Goal: Task Accomplishment & Management: Complete application form

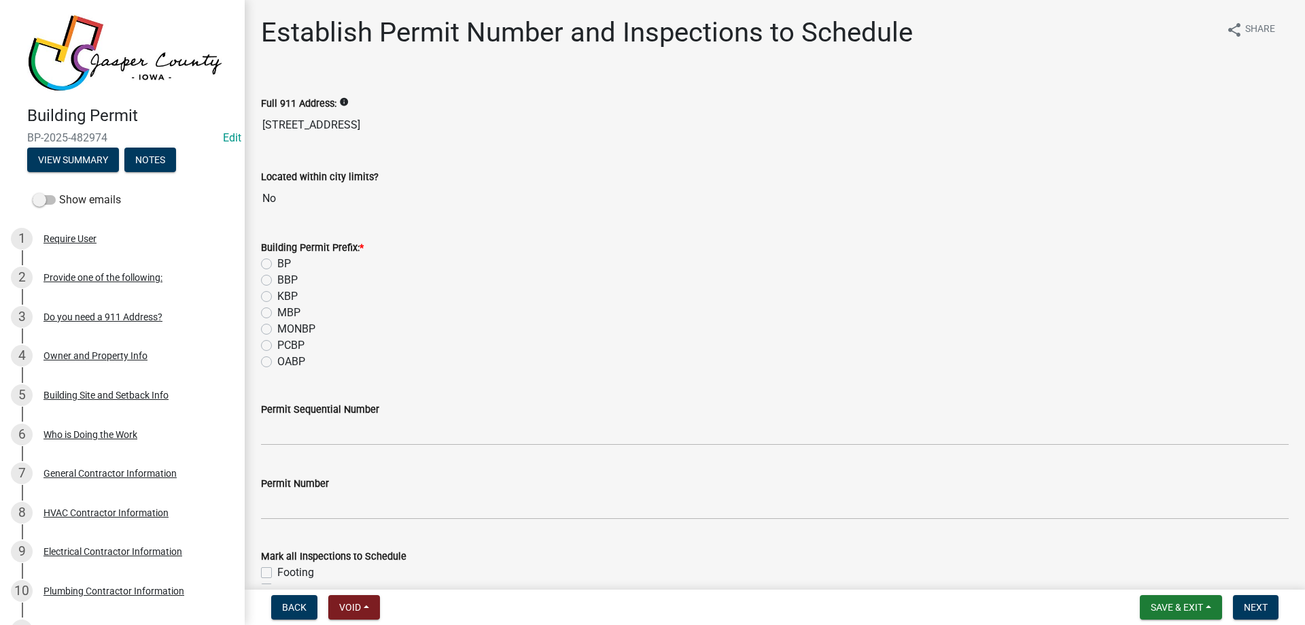
drag, startPoint x: 267, startPoint y: 263, endPoint x: 275, endPoint y: 295, distance: 33.0
click at [277, 263] on label "BP" at bounding box center [284, 264] width 14 height 16
click at [277, 263] on input "BP" at bounding box center [281, 260] width 9 height 9
radio input "true"
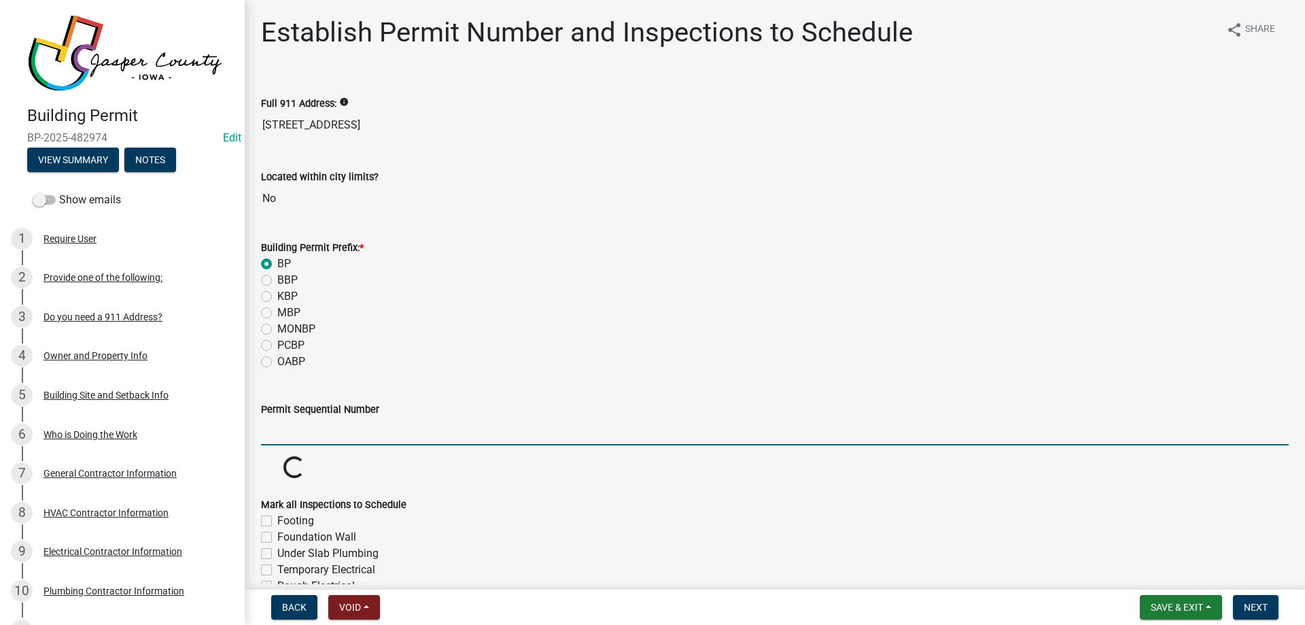
click at [283, 437] on input "Permit Sequential Number" at bounding box center [775, 431] width 1028 height 28
type input "140"
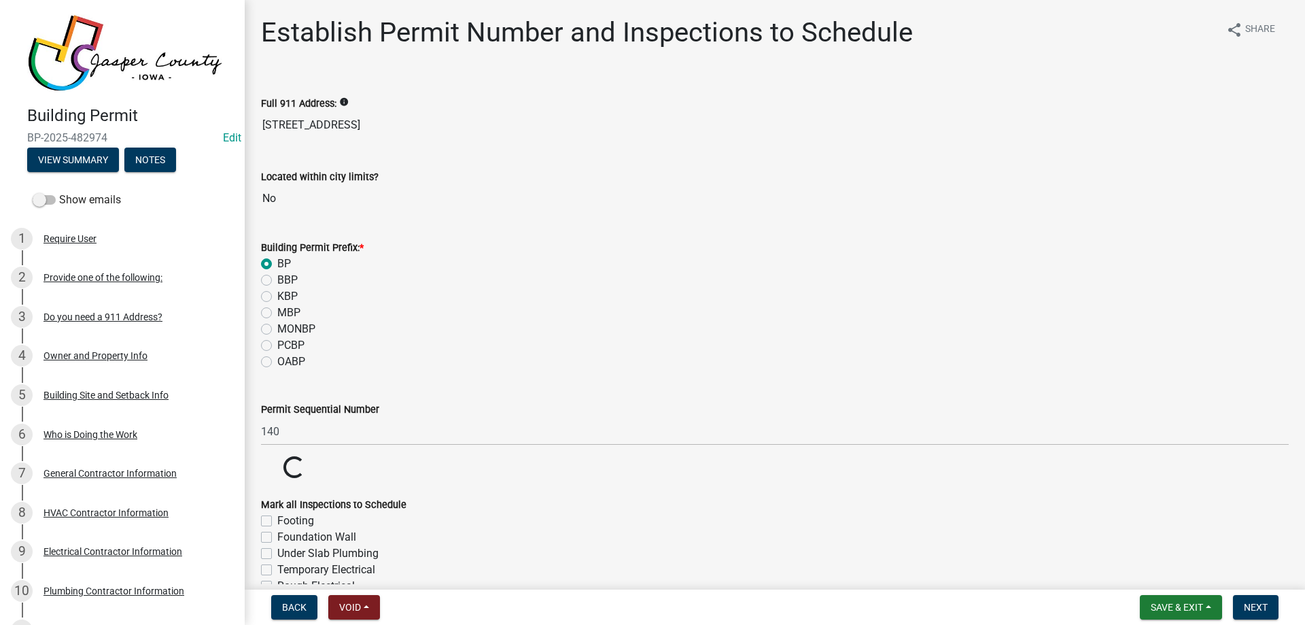
click at [750, 314] on div "MBP" at bounding box center [775, 313] width 1028 height 16
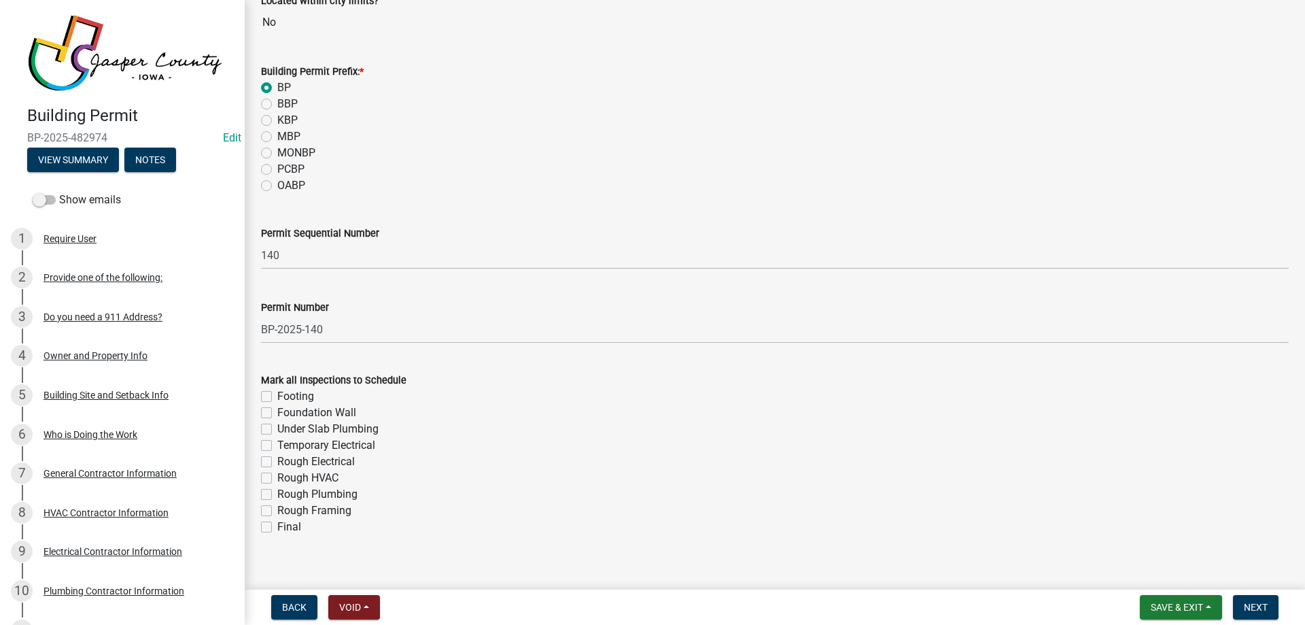
scroll to position [192, 0]
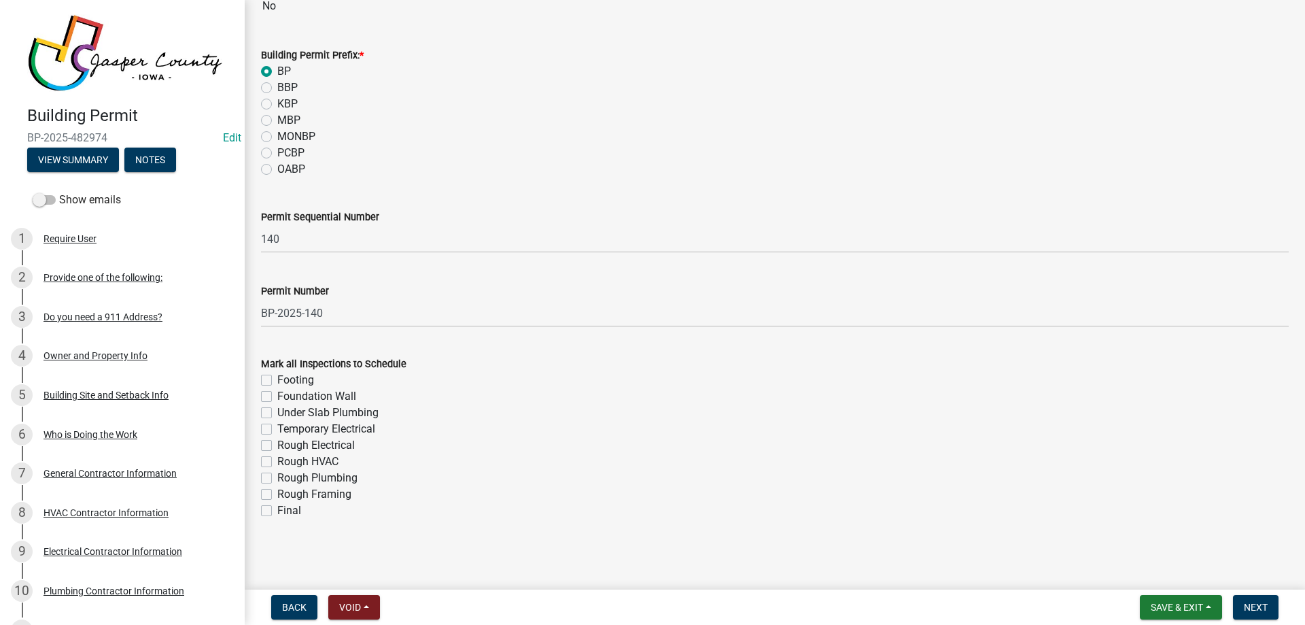
click at [277, 377] on label "Footing" at bounding box center [295, 380] width 37 height 16
click at [277, 377] on input "Footing" at bounding box center [281, 376] width 9 height 9
checkbox input "true"
checkbox input "false"
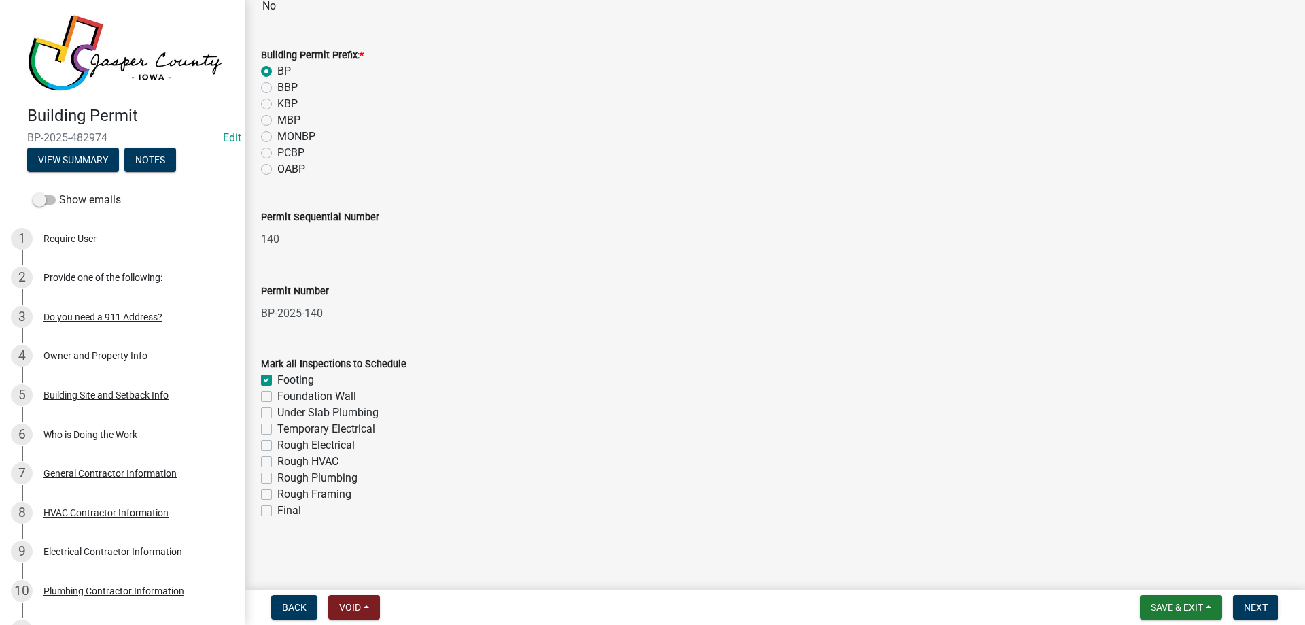
checkbox input "false"
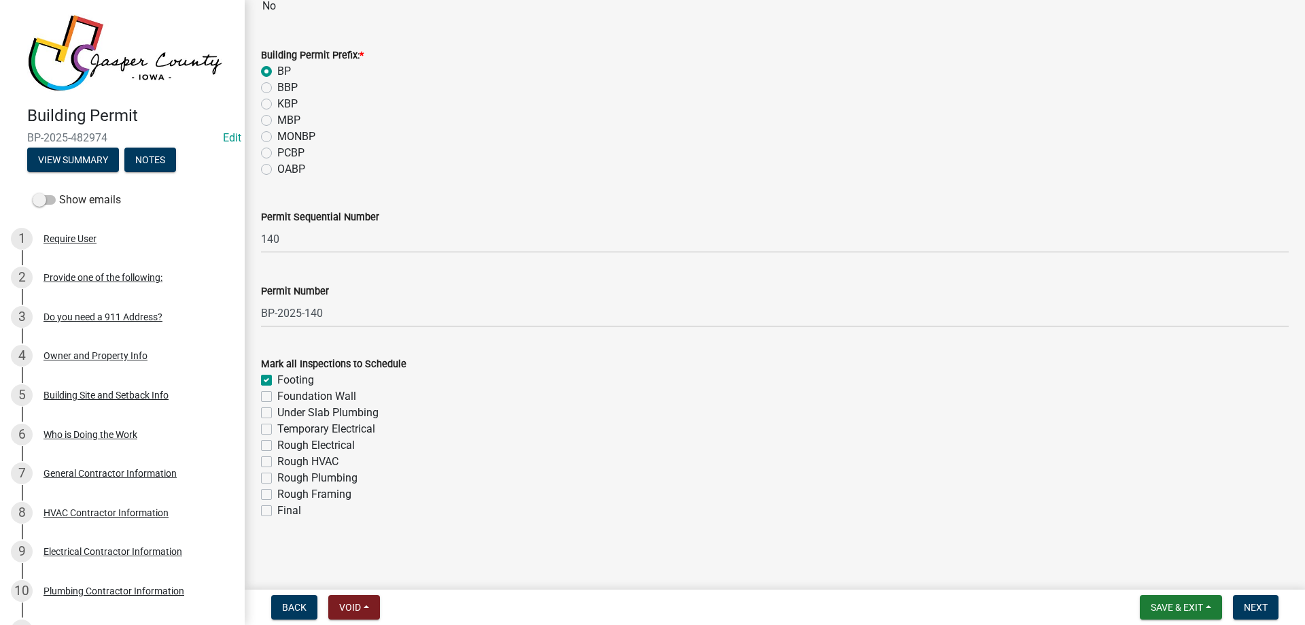
checkbox input "false"
click at [277, 400] on label "Foundation Wall" at bounding box center [316, 396] width 79 height 16
click at [277, 397] on input "Foundation Wall" at bounding box center [281, 392] width 9 height 9
checkbox input "true"
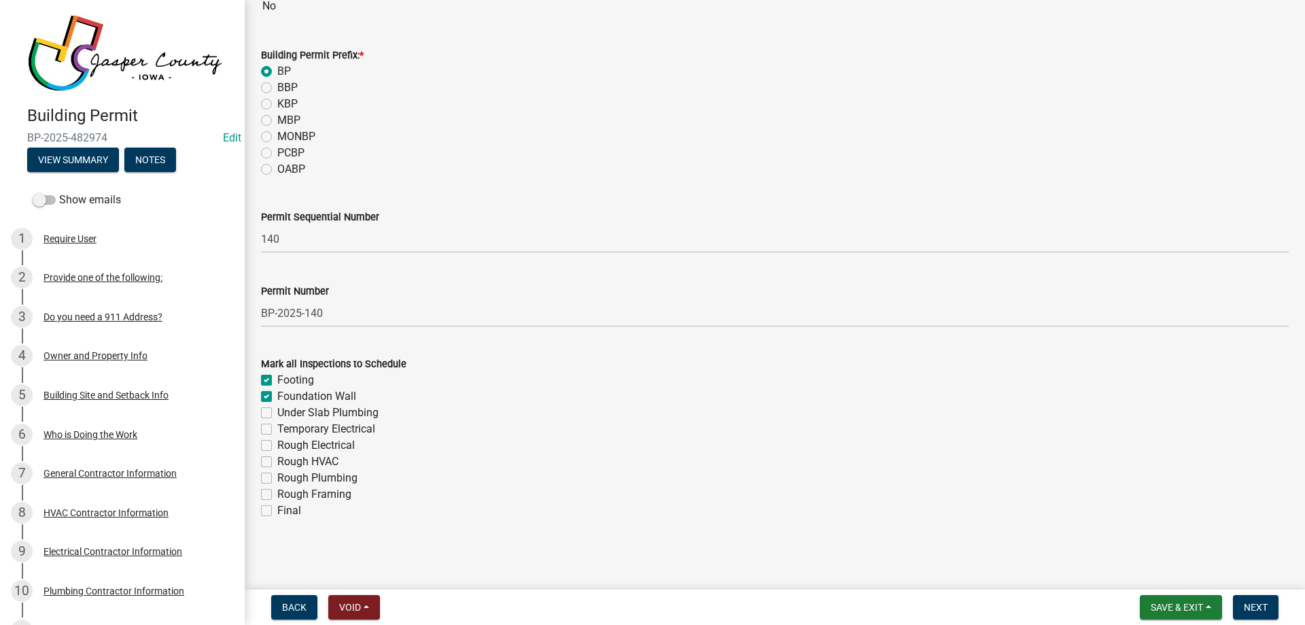
checkbox input "true"
checkbox input "false"
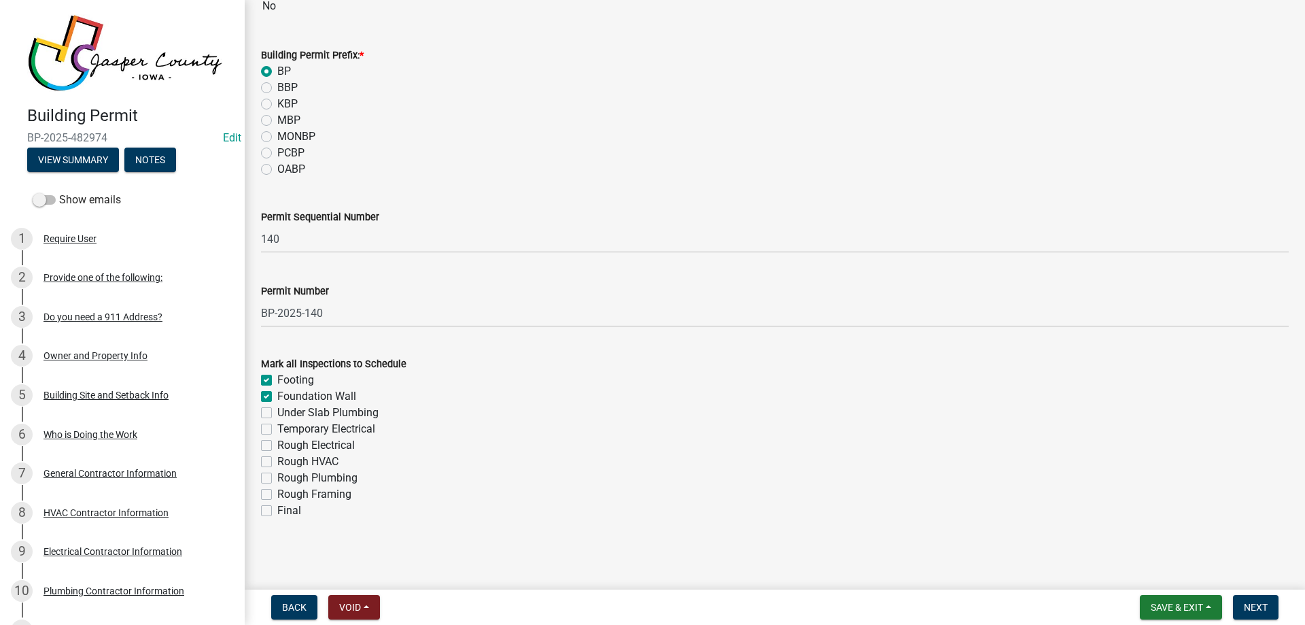
checkbox input "false"
click at [277, 410] on label "Under Slab Plumbing" at bounding box center [327, 413] width 101 height 16
click at [277, 410] on input "Under Slab Plumbing" at bounding box center [281, 409] width 9 height 9
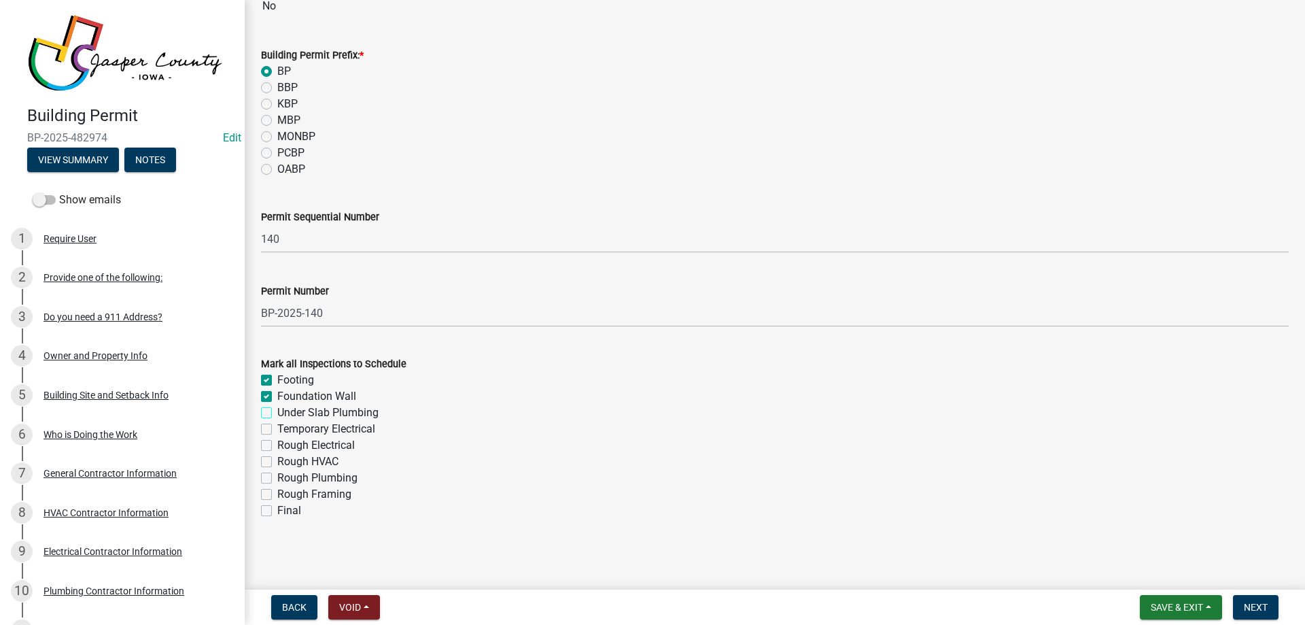
checkbox input "true"
checkbox input "false"
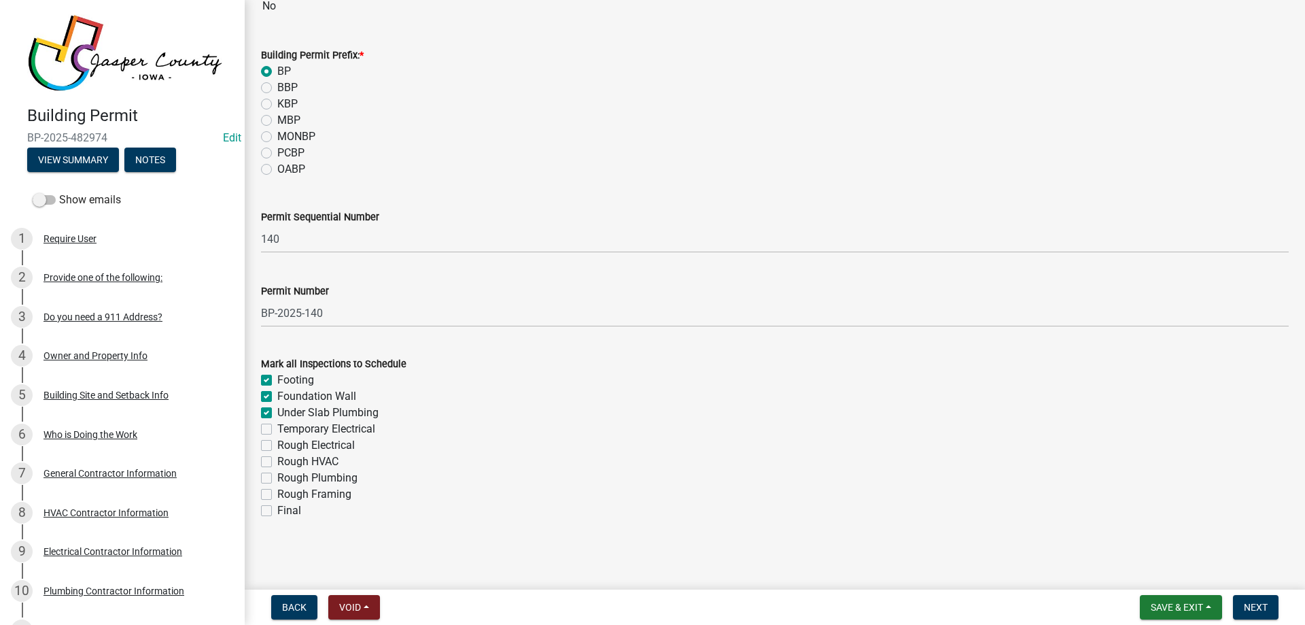
checkbox input "false"
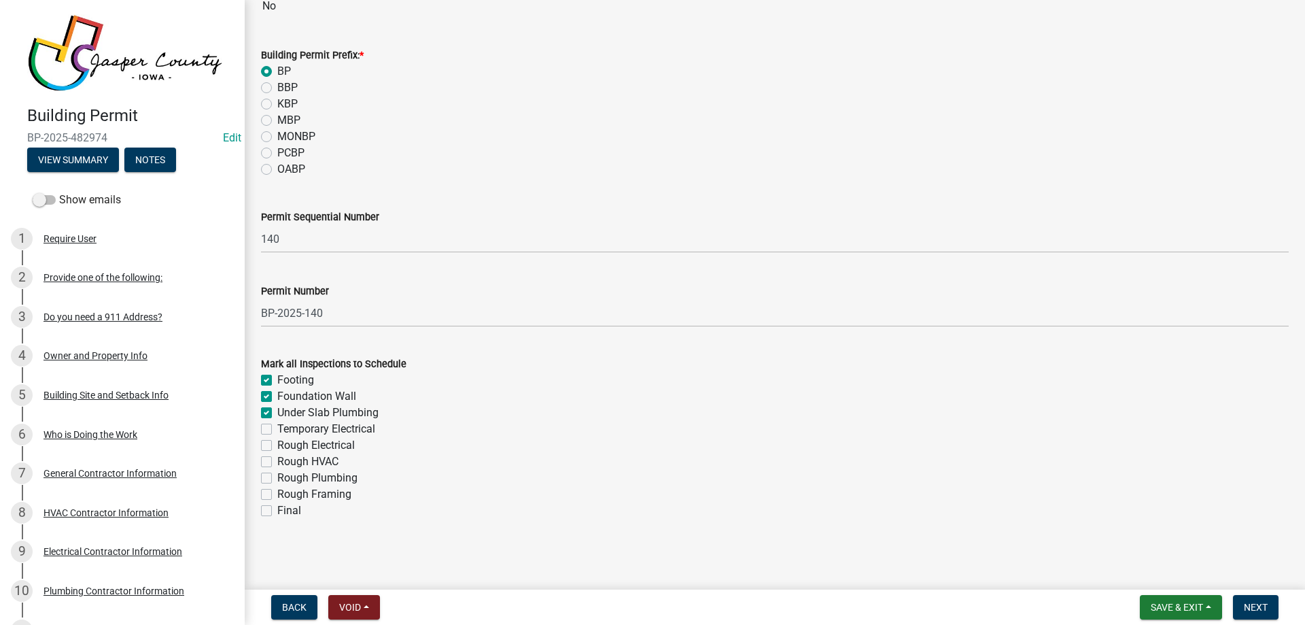
click at [277, 442] on label "Rough Electrical" at bounding box center [316, 445] width 78 height 16
click at [277, 442] on input "Rough Electrical" at bounding box center [281, 441] width 9 height 9
checkbox input "true"
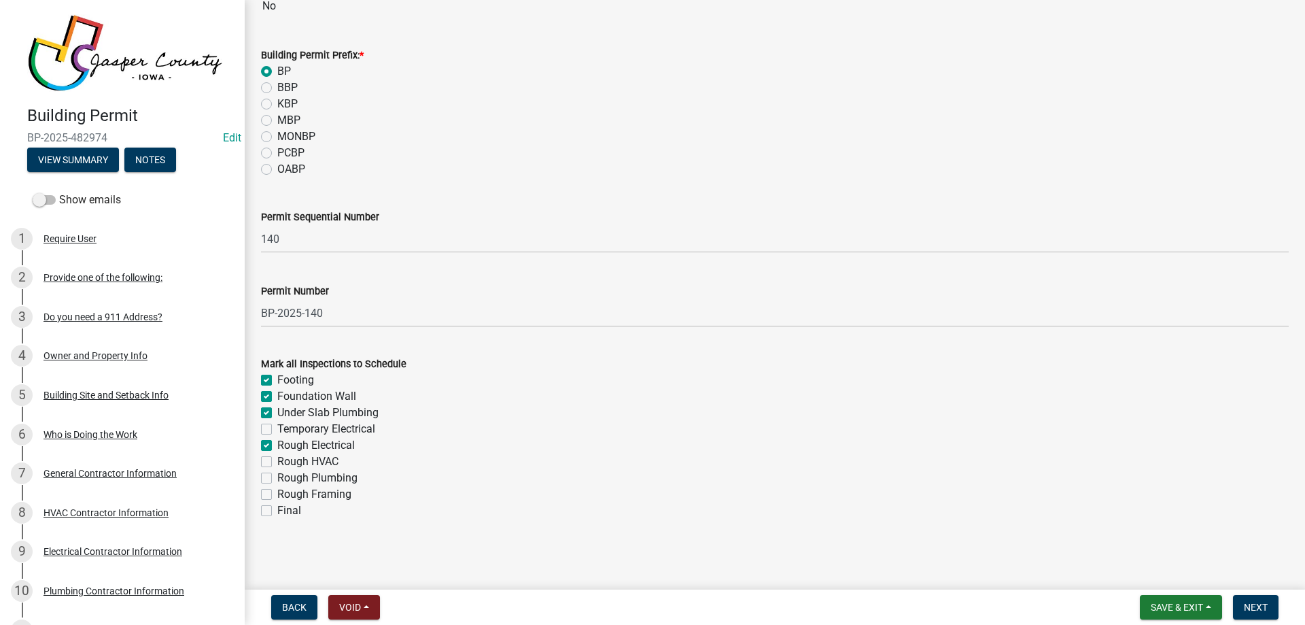
checkbox input "true"
checkbox input "false"
checkbox input "true"
checkbox input "false"
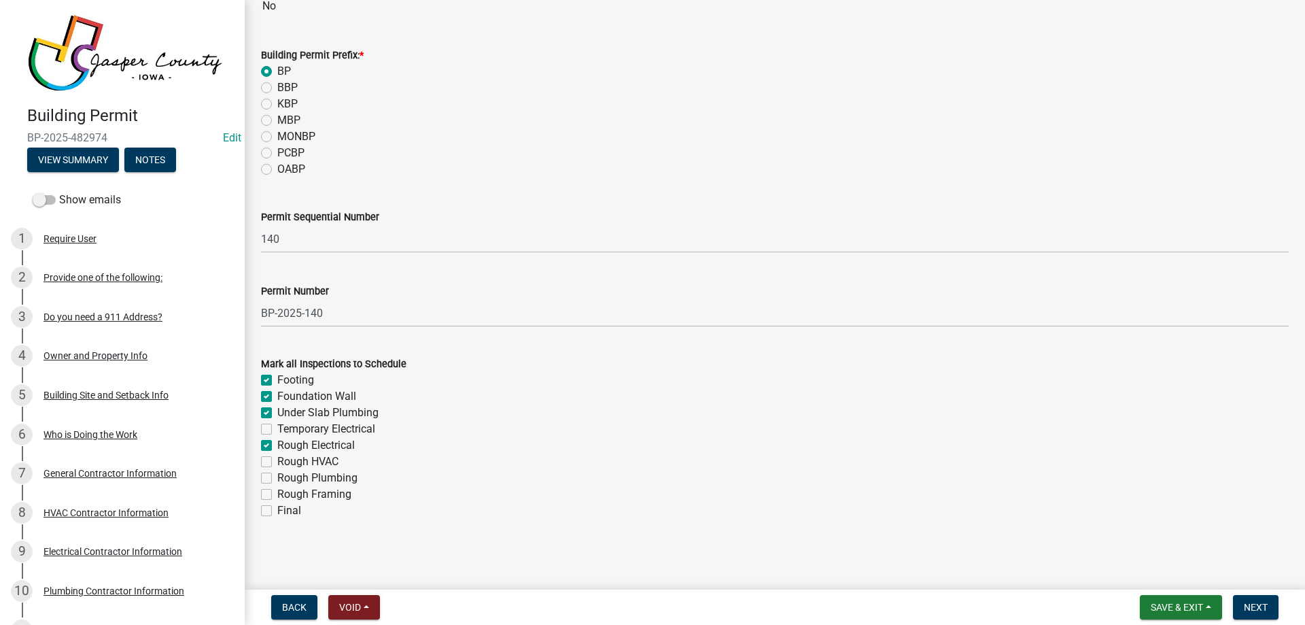
checkbox input "false"
click at [277, 460] on label "Rough HVAC" at bounding box center [307, 461] width 61 height 16
click at [277, 460] on input "Rough HVAC" at bounding box center [281, 457] width 9 height 9
checkbox input "true"
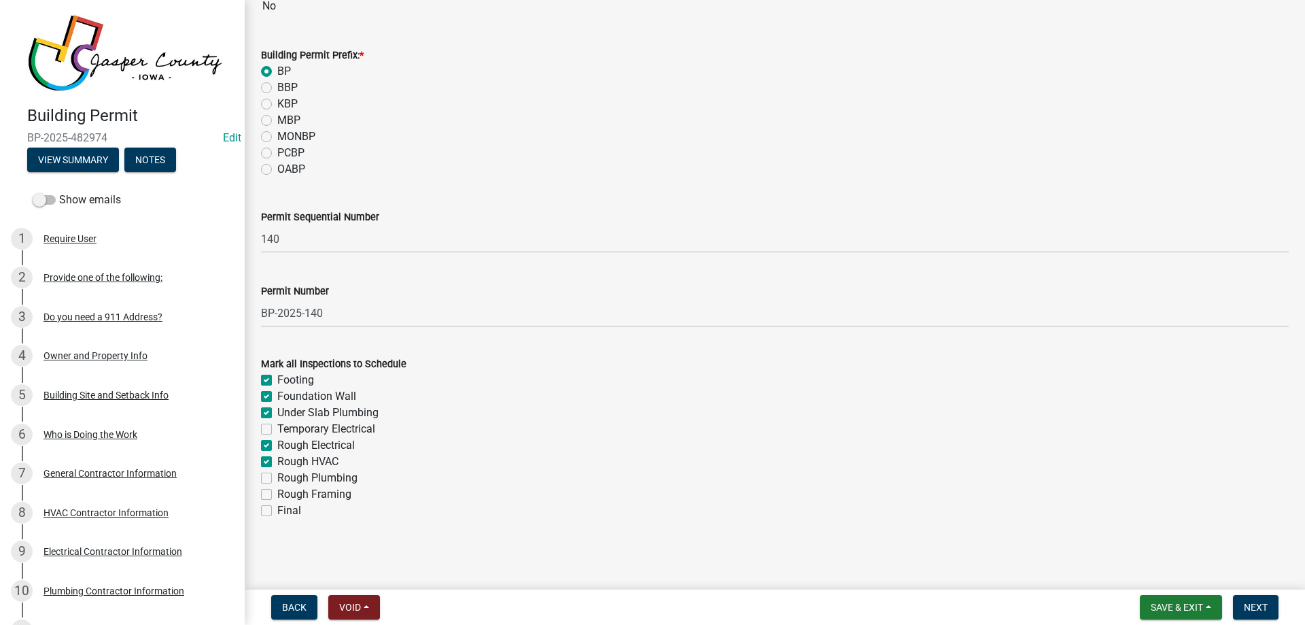
checkbox input "true"
checkbox input "false"
checkbox input "true"
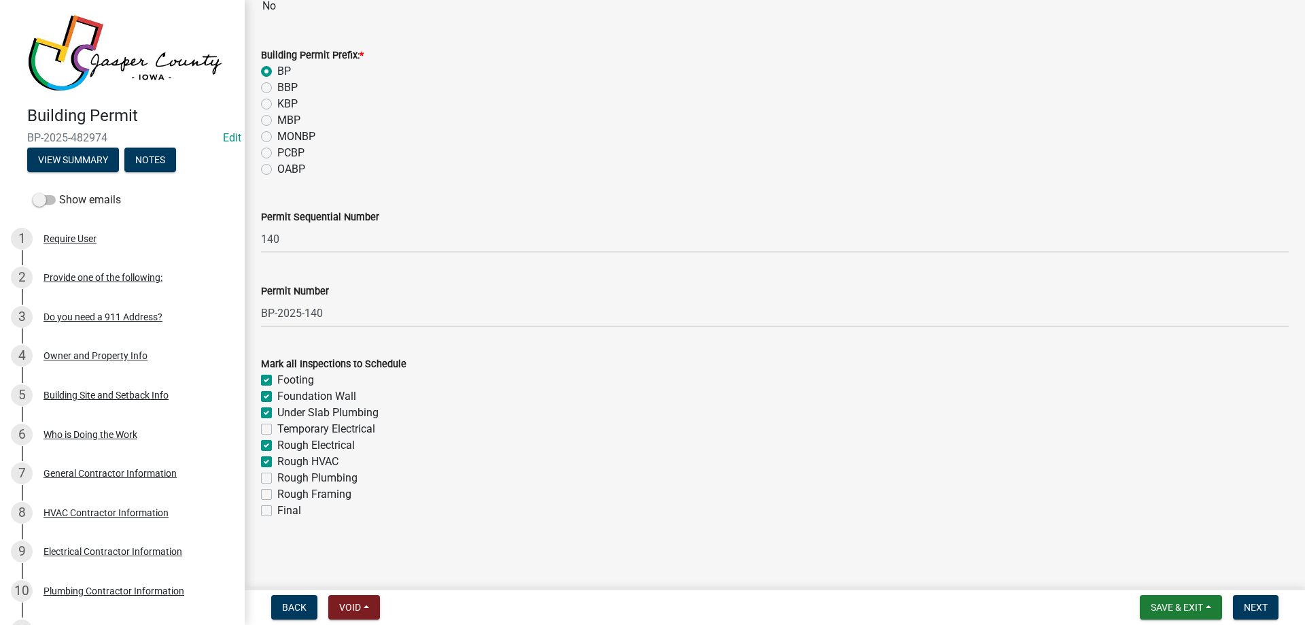
checkbox input "true"
checkbox input "false"
click at [277, 482] on label "Rough Plumbing" at bounding box center [317, 478] width 80 height 16
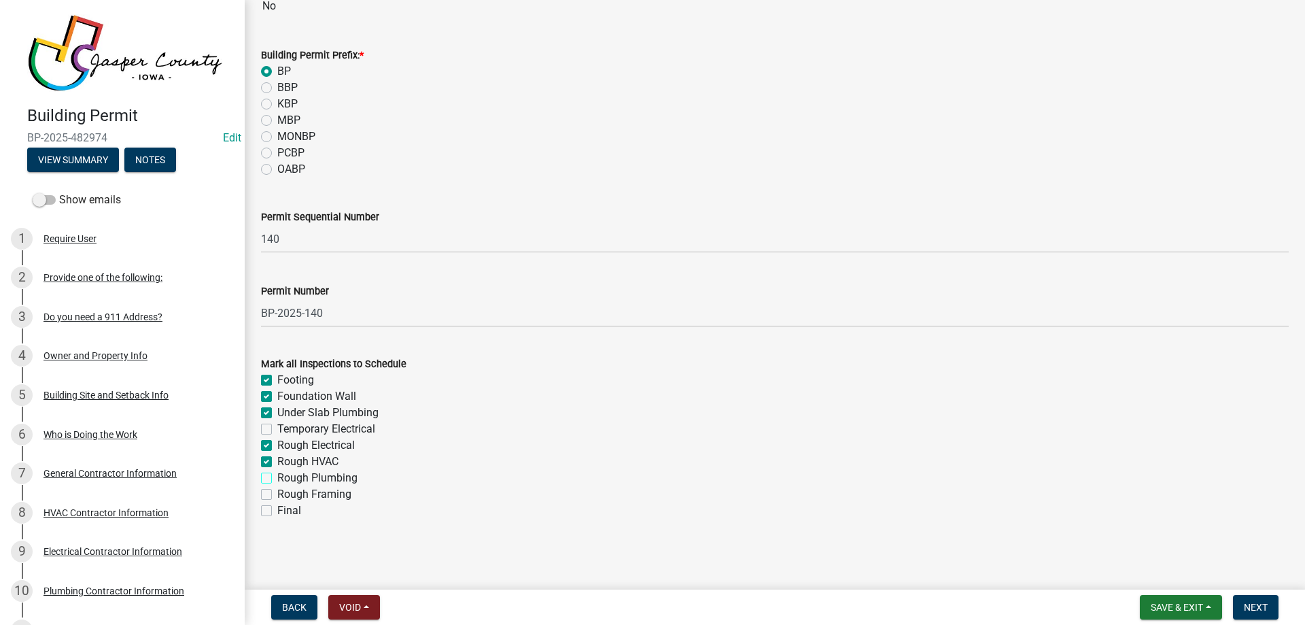
click at [277, 479] on input "Rough Plumbing" at bounding box center [281, 474] width 9 height 9
checkbox input "true"
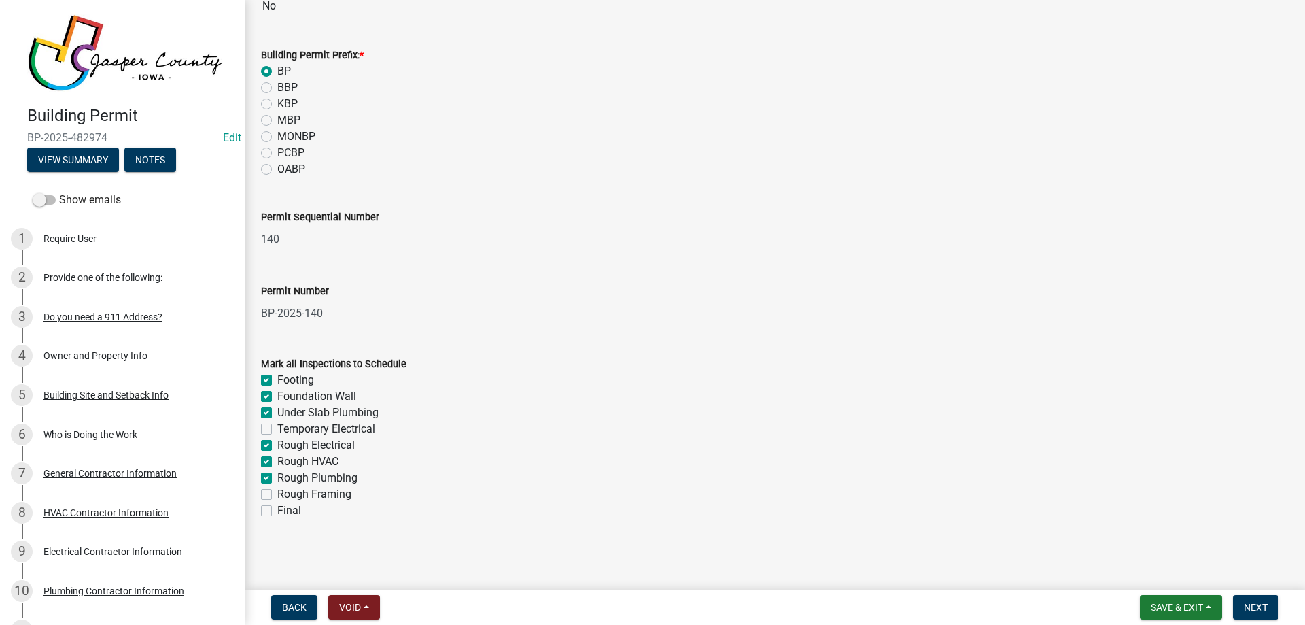
checkbox input "false"
checkbox input "true"
checkbox input "false"
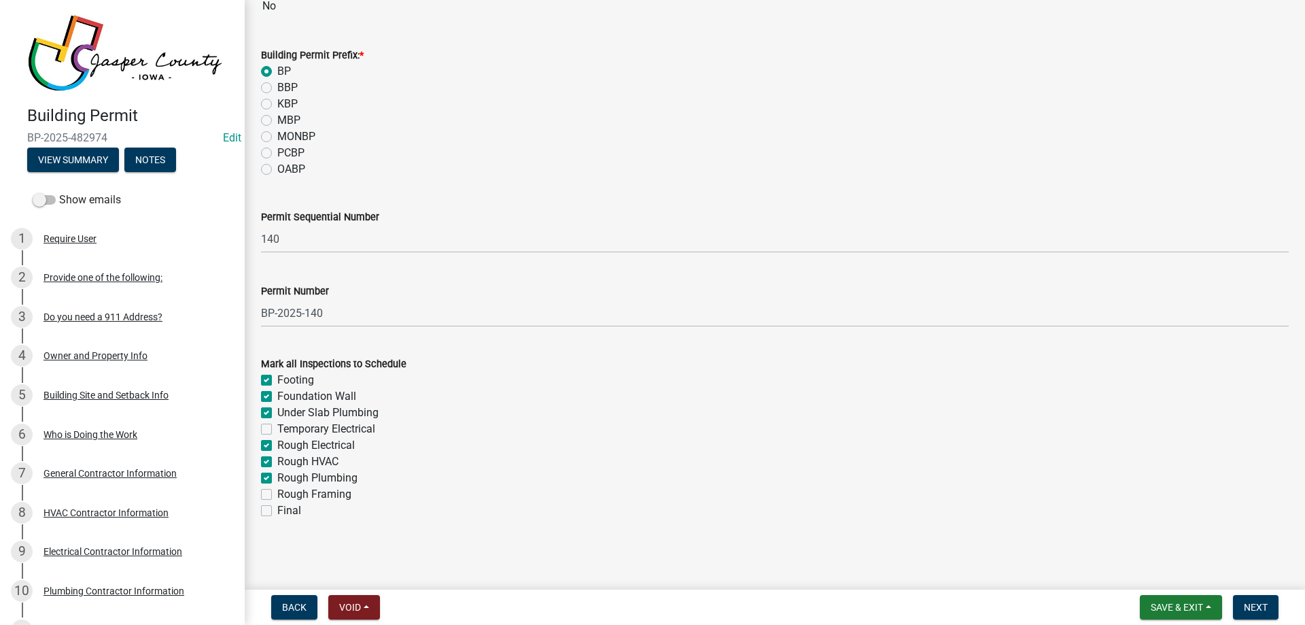
checkbox input "false"
click at [277, 491] on label "Rough Framing" at bounding box center [314, 494] width 74 height 16
click at [277, 491] on input "Rough Framing" at bounding box center [281, 490] width 9 height 9
checkbox input "true"
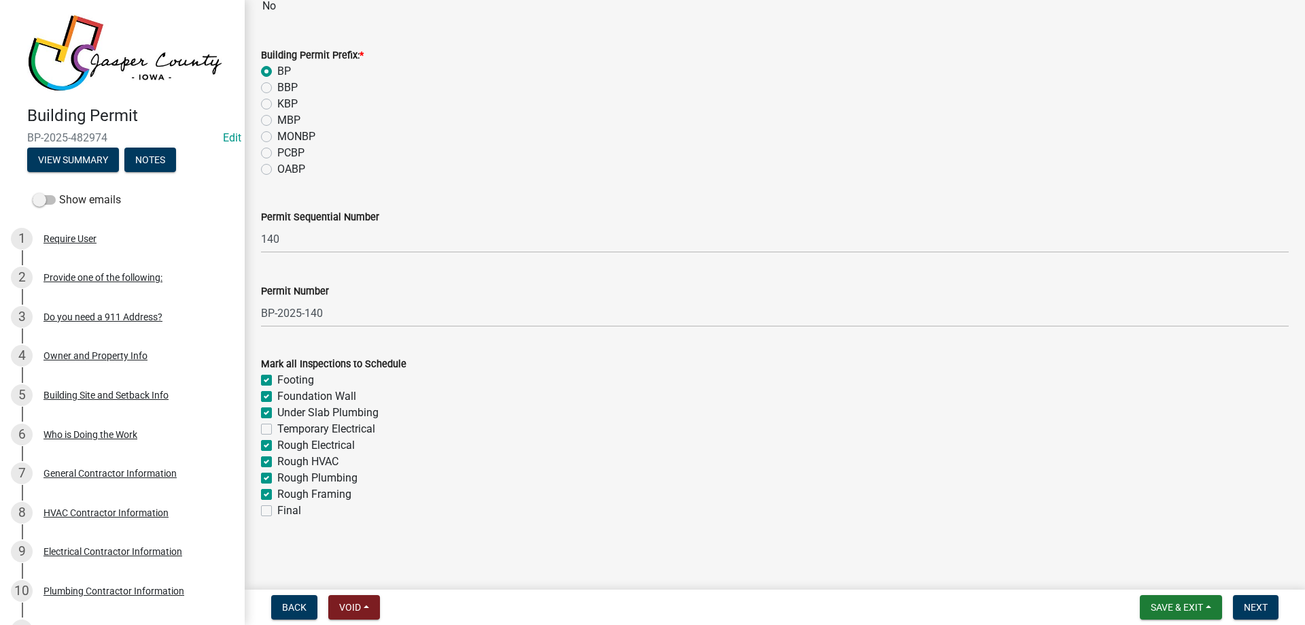
checkbox input "true"
checkbox input "false"
checkbox input "true"
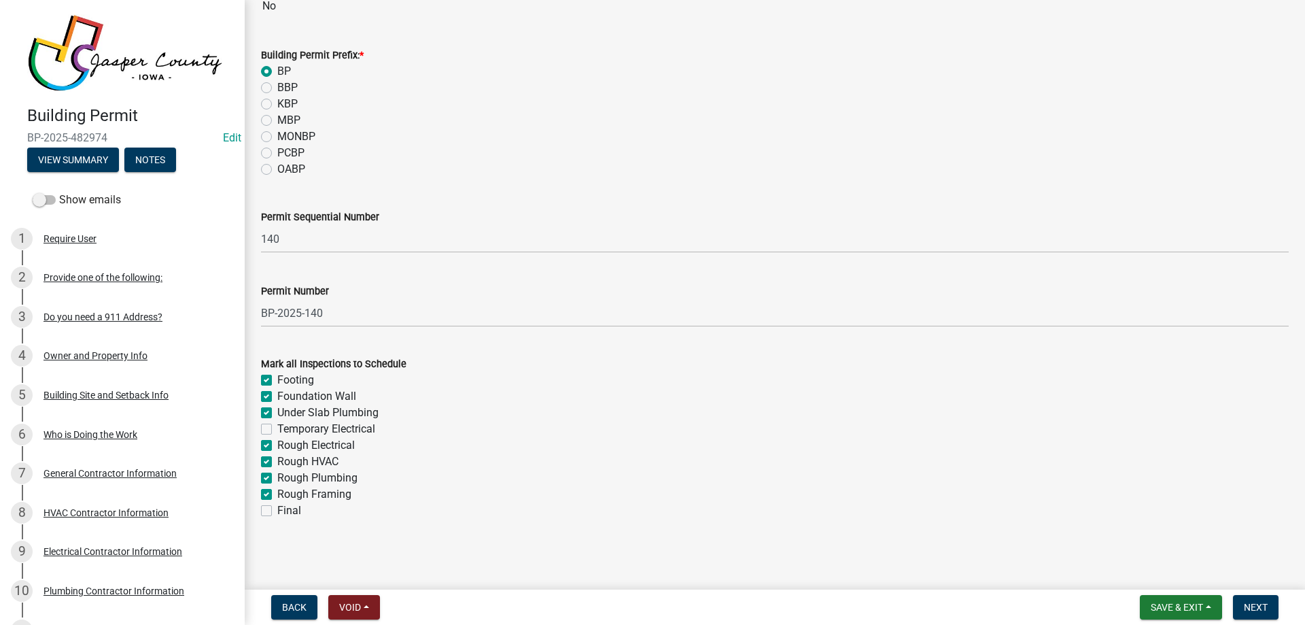
checkbox input "true"
click at [277, 509] on label "Final" at bounding box center [289, 510] width 24 height 16
click at [277, 509] on input "Final" at bounding box center [281, 506] width 9 height 9
checkbox input "true"
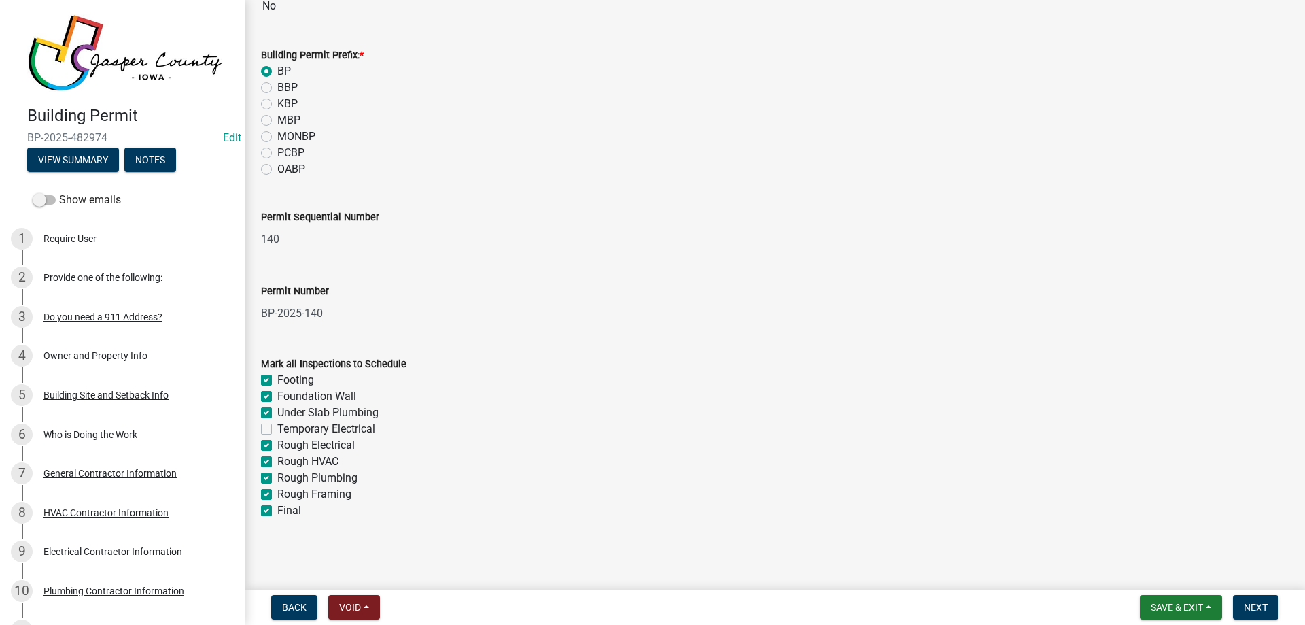
checkbox input "true"
checkbox input "false"
checkbox input "true"
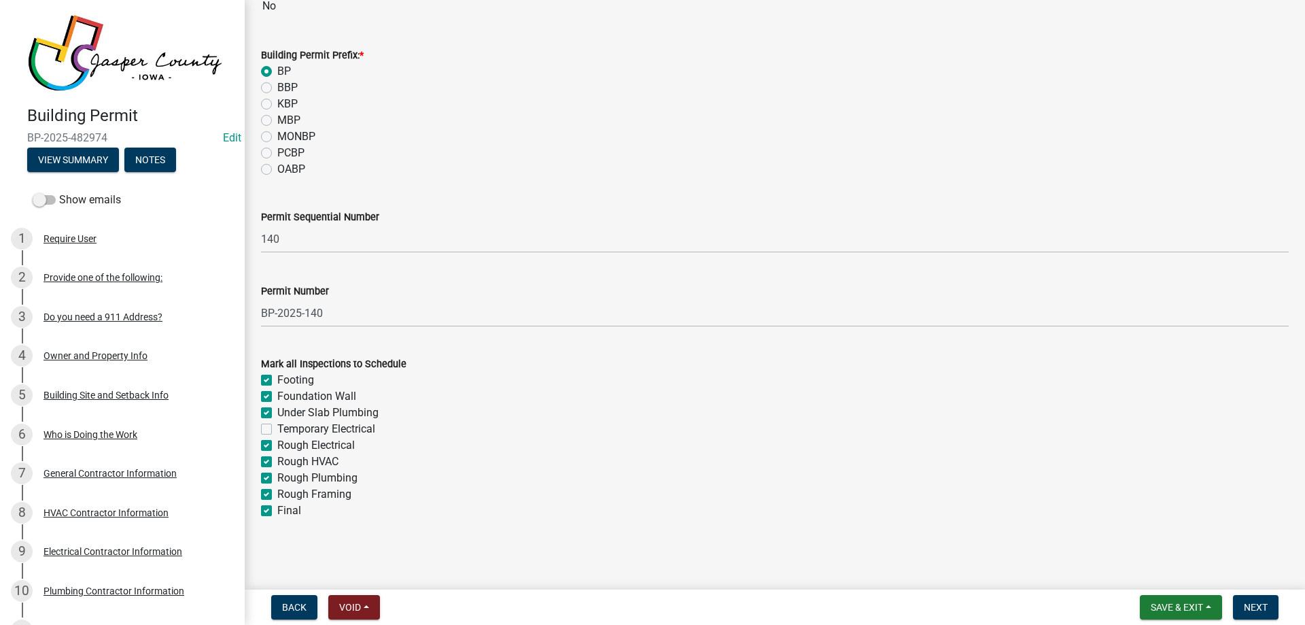
checkbox input "true"
click at [1252, 609] on span "Next" at bounding box center [1256, 607] width 24 height 11
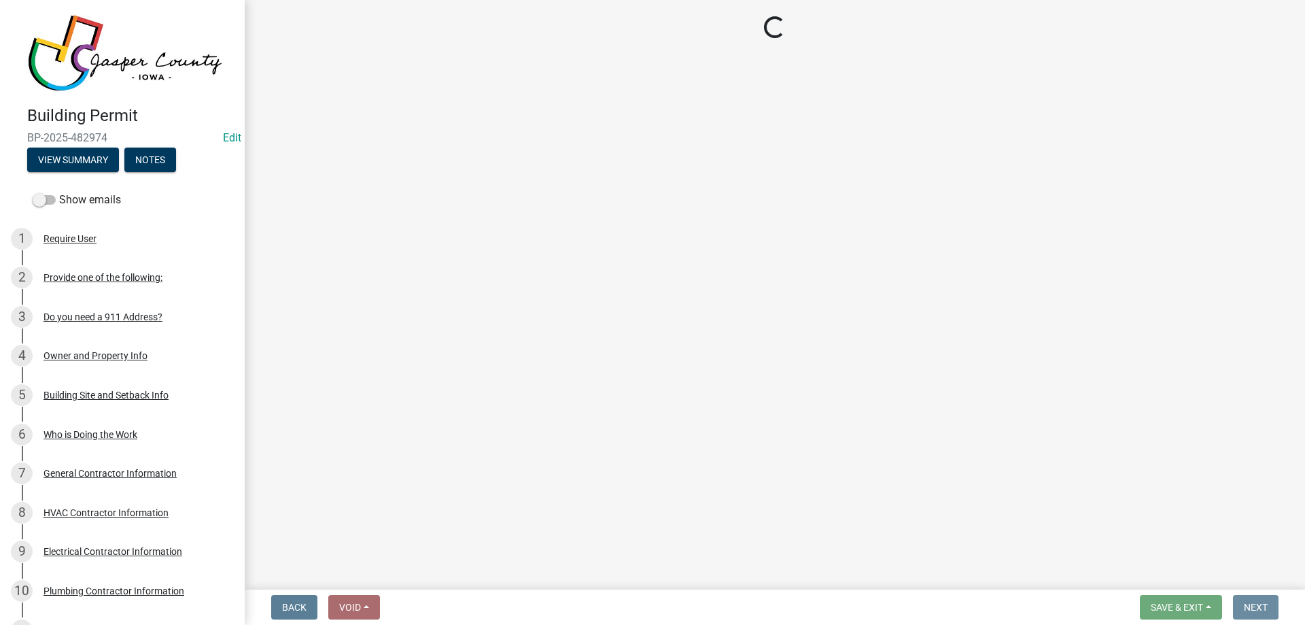
scroll to position [0, 0]
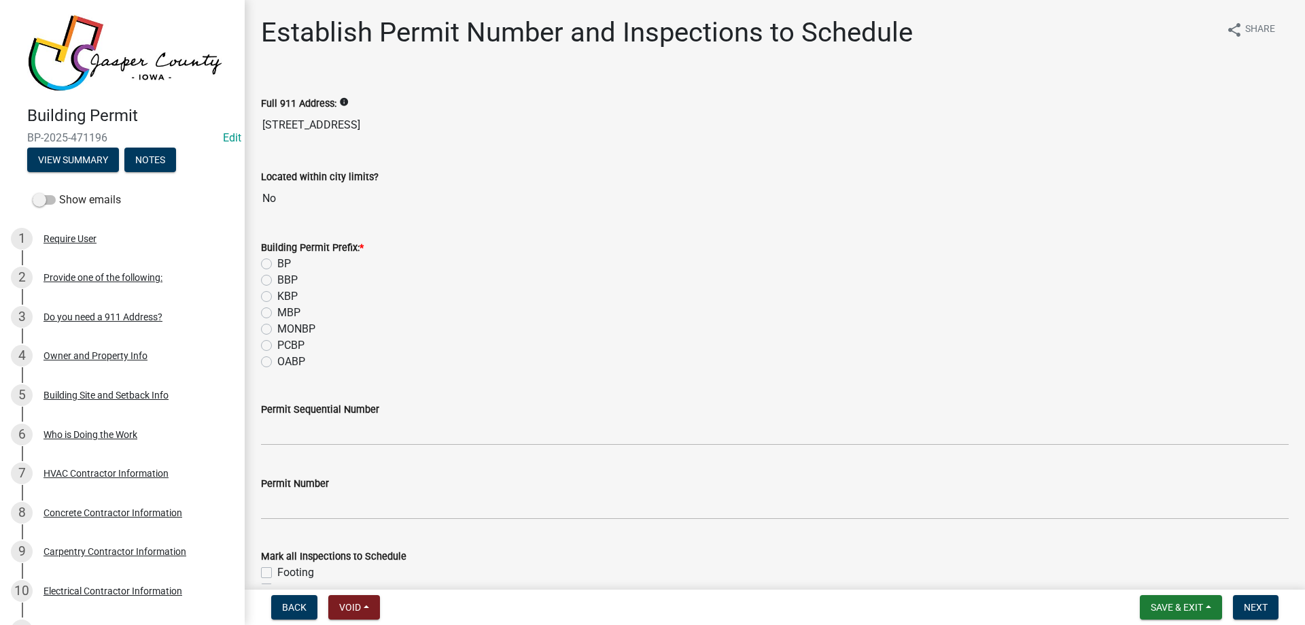
click at [277, 264] on label "BP" at bounding box center [284, 264] width 14 height 16
click at [277, 264] on input "BP" at bounding box center [281, 260] width 9 height 9
radio input "true"
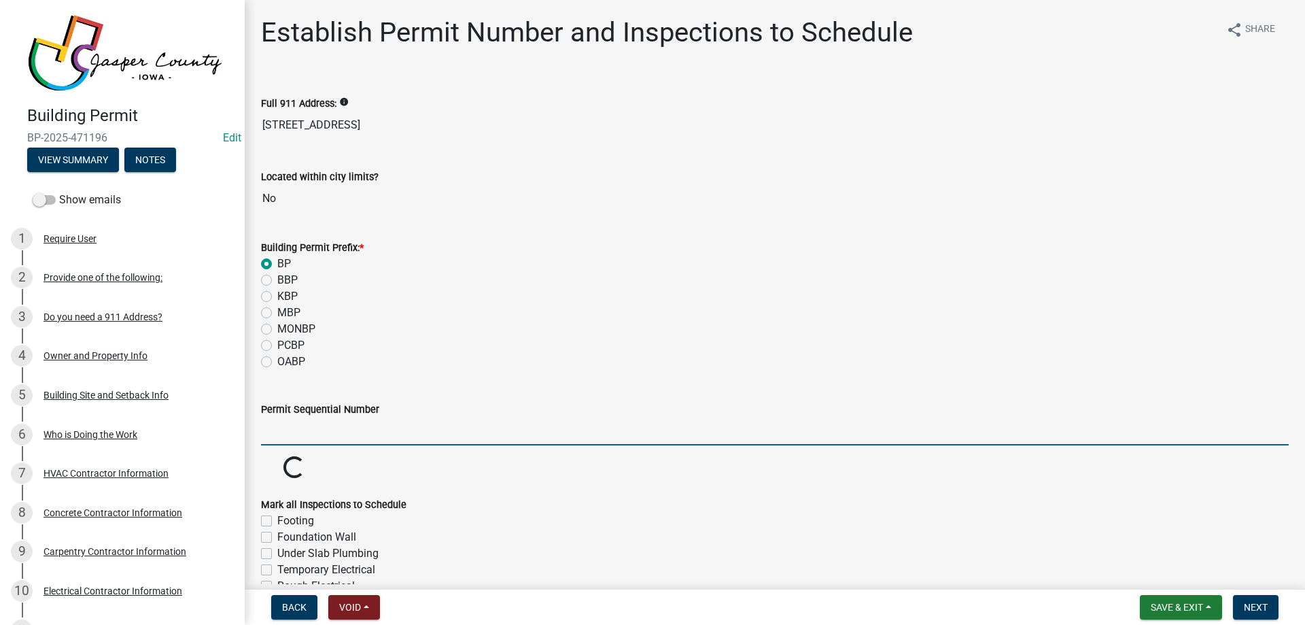
click at [313, 437] on input "Permit Sequential Number" at bounding box center [775, 431] width 1028 height 28
type input "141"
click at [488, 314] on div "MBP" at bounding box center [775, 313] width 1028 height 16
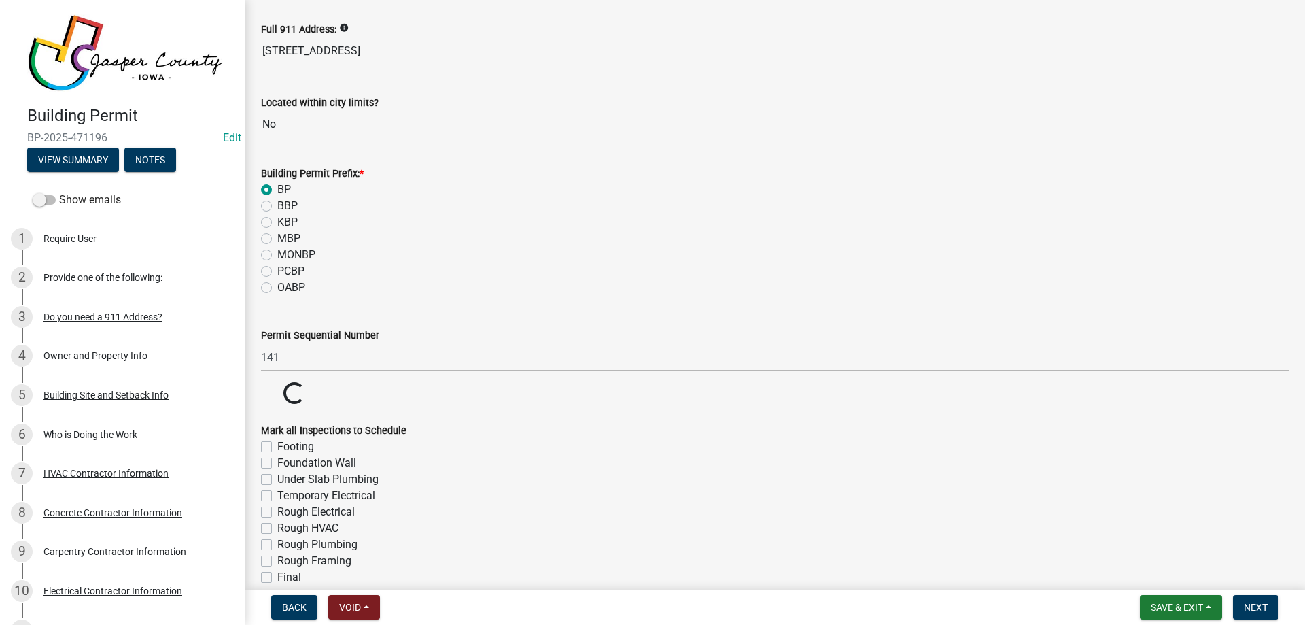
scroll to position [141, 0]
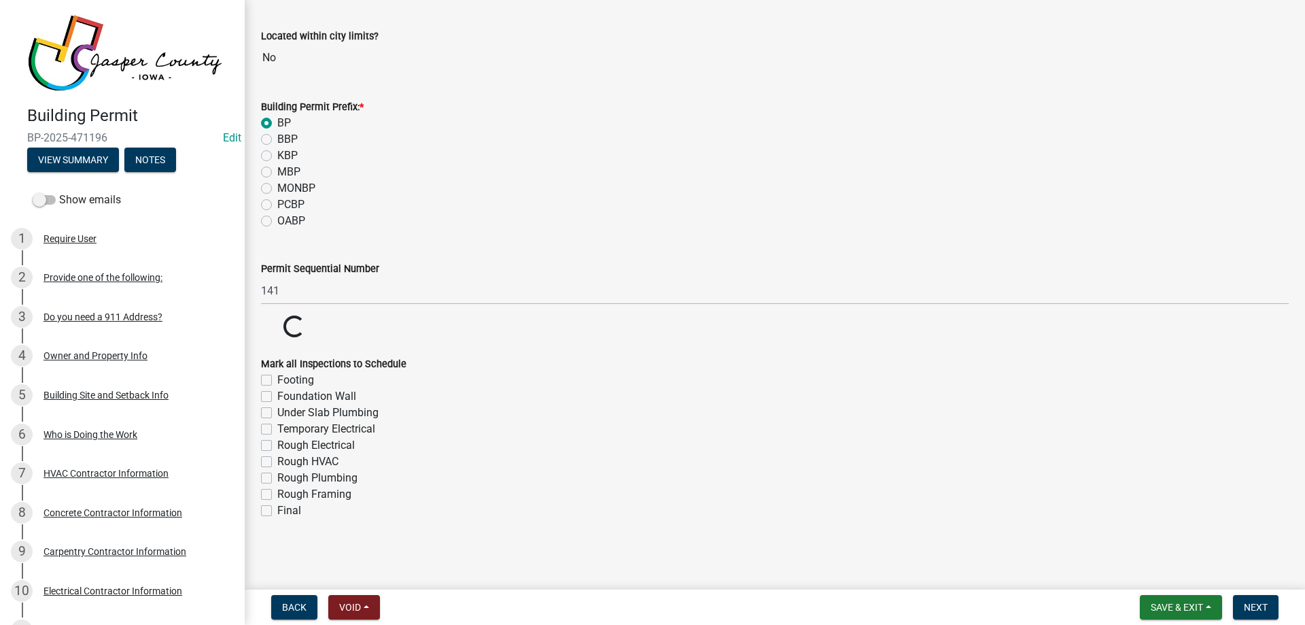
click at [263, 377] on wm-data-entity-input-list "Full 911 Address: info 11860 HWY F-70 W Located within city limits? No Building…" at bounding box center [775, 233] width 1028 height 596
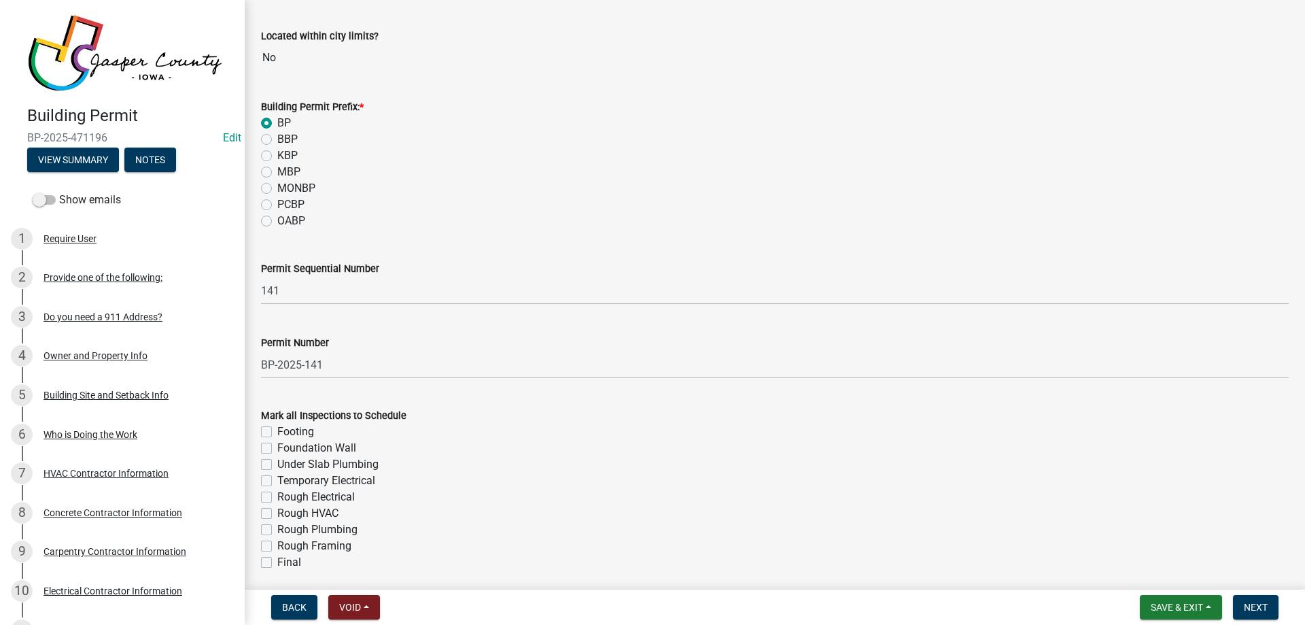
click at [264, 422] on div "Mark all Inspections to Schedule" at bounding box center [775, 415] width 1028 height 16
click at [277, 432] on label "Footing" at bounding box center [295, 432] width 37 height 16
click at [277, 432] on input "Footing" at bounding box center [281, 428] width 9 height 9
checkbox input "true"
checkbox input "false"
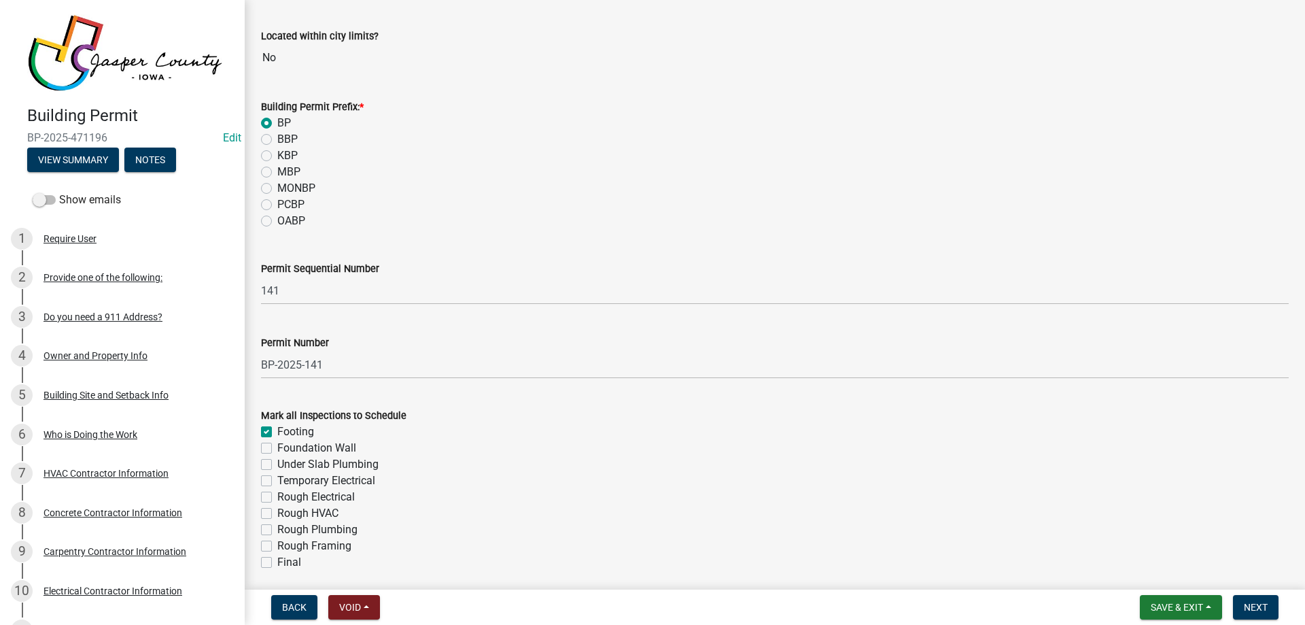
checkbox input "false"
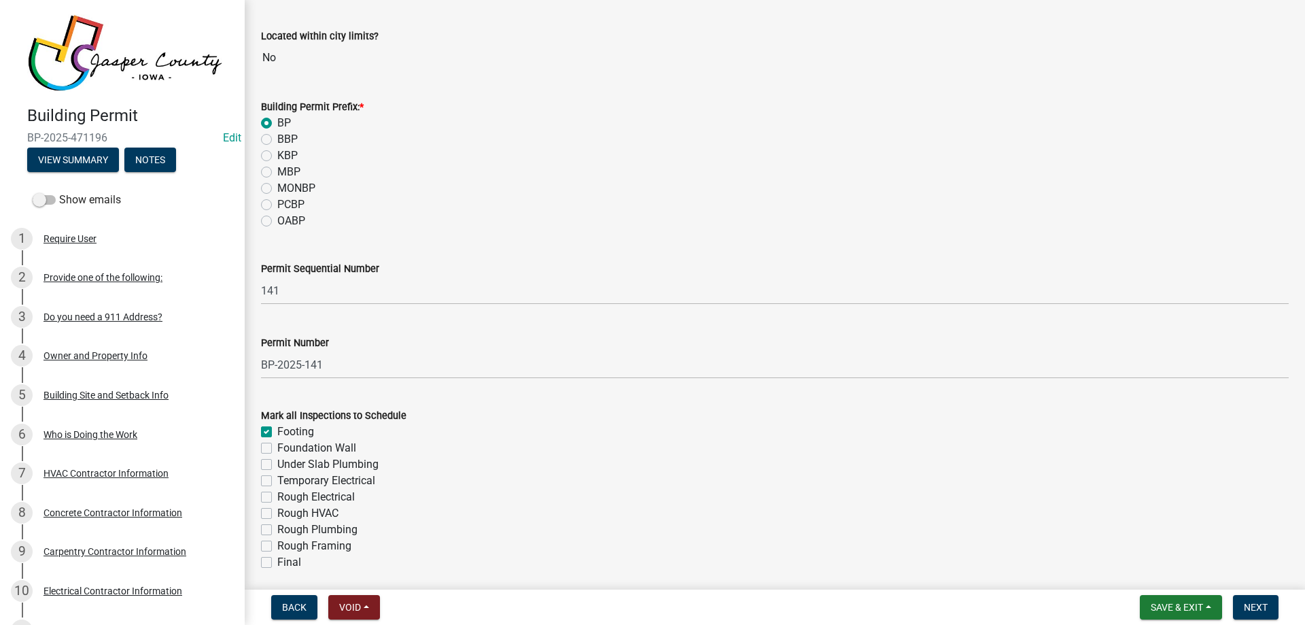
checkbox input "false"
click at [277, 449] on label "Foundation Wall" at bounding box center [316, 448] width 79 height 16
click at [277, 449] on input "Foundation Wall" at bounding box center [281, 444] width 9 height 9
checkbox input "true"
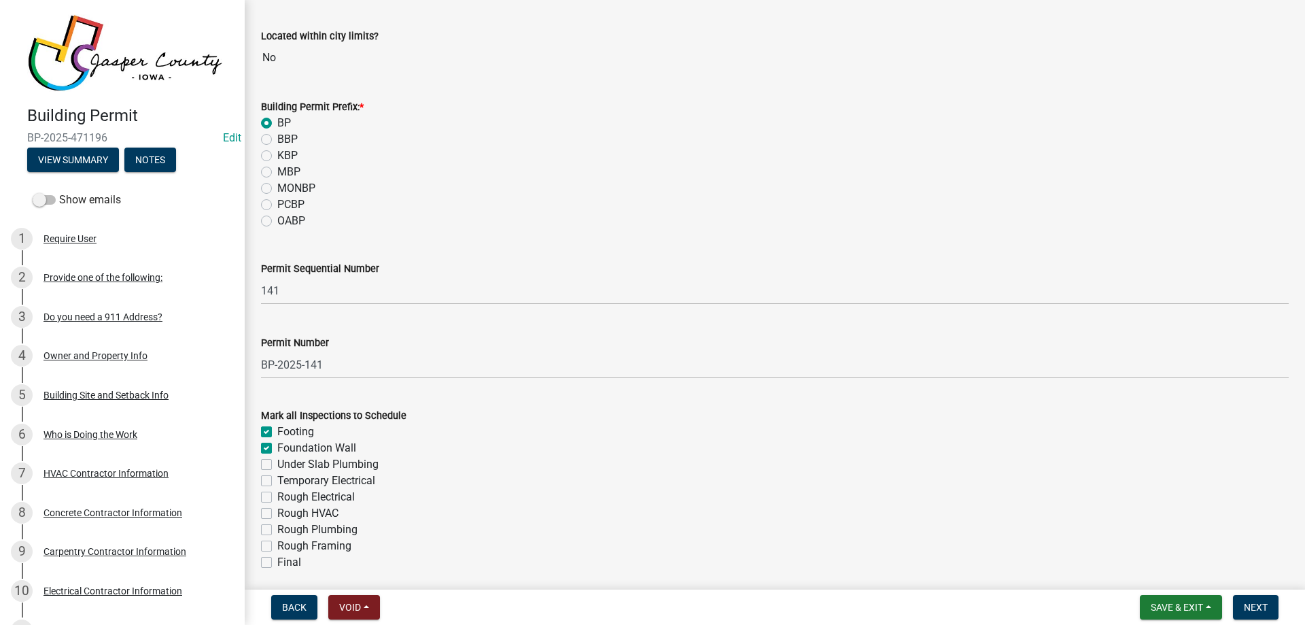
checkbox input "true"
checkbox input "false"
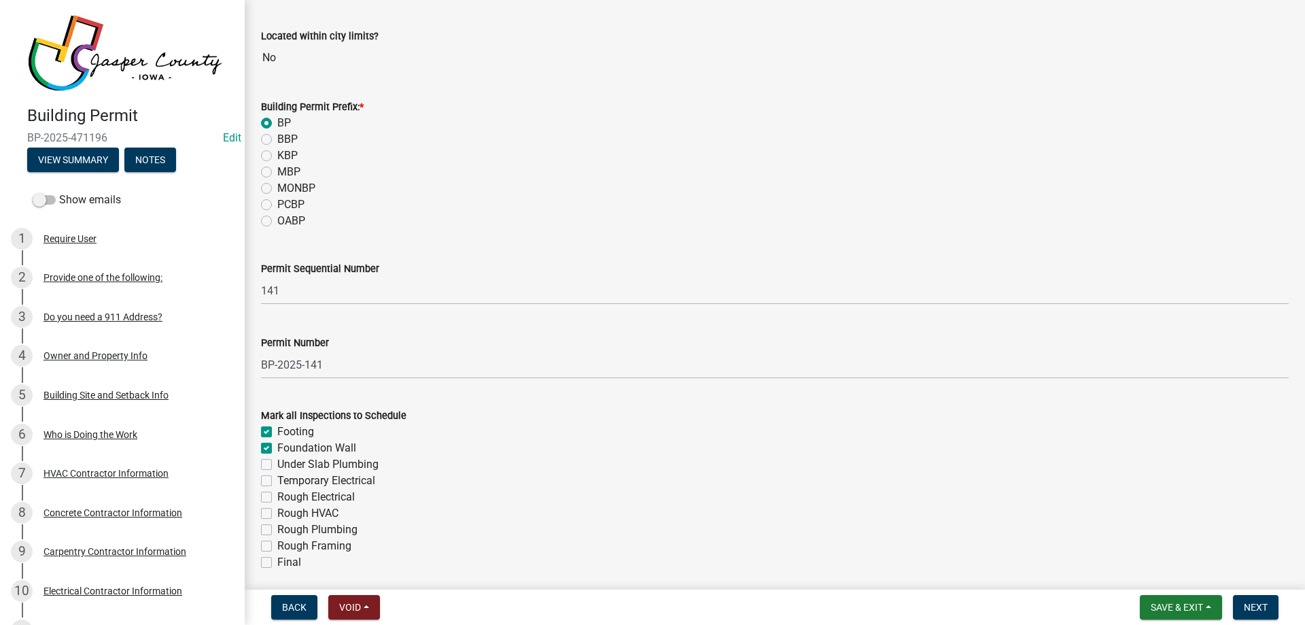
checkbox input "false"
click at [277, 500] on label "Rough Electrical" at bounding box center [316, 497] width 78 height 16
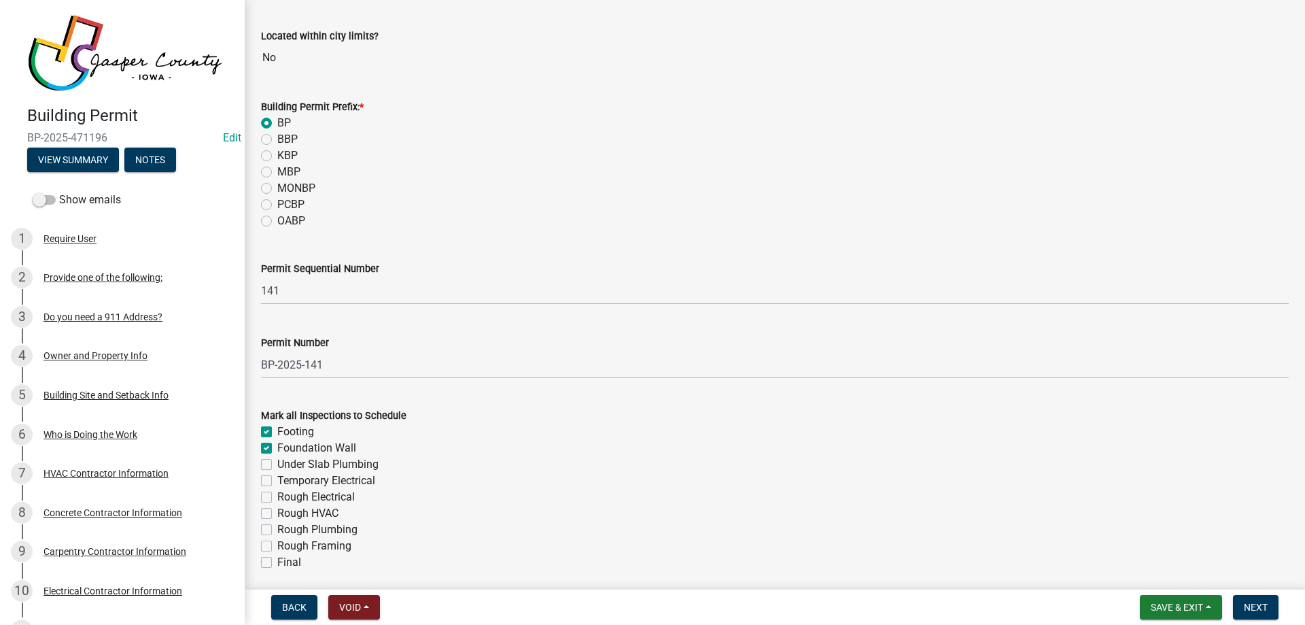
click at [277, 498] on input "Rough Electrical" at bounding box center [281, 493] width 9 height 9
checkbox input "true"
checkbox input "false"
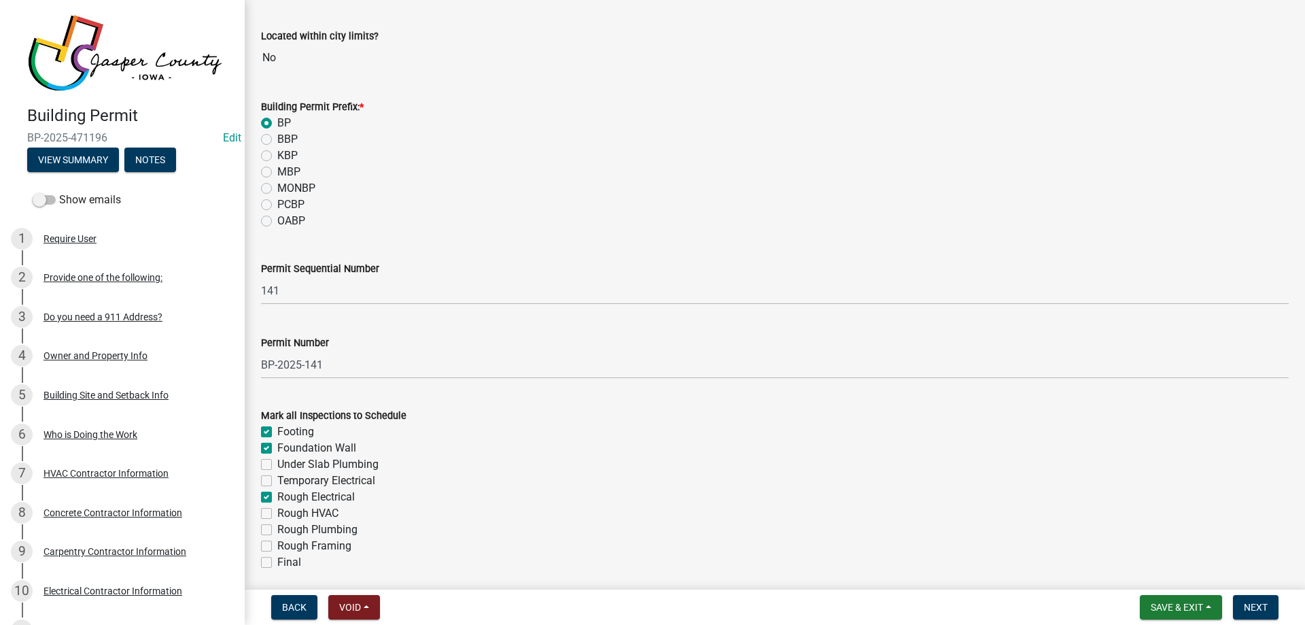
checkbox input "false"
checkbox input "true"
checkbox input "false"
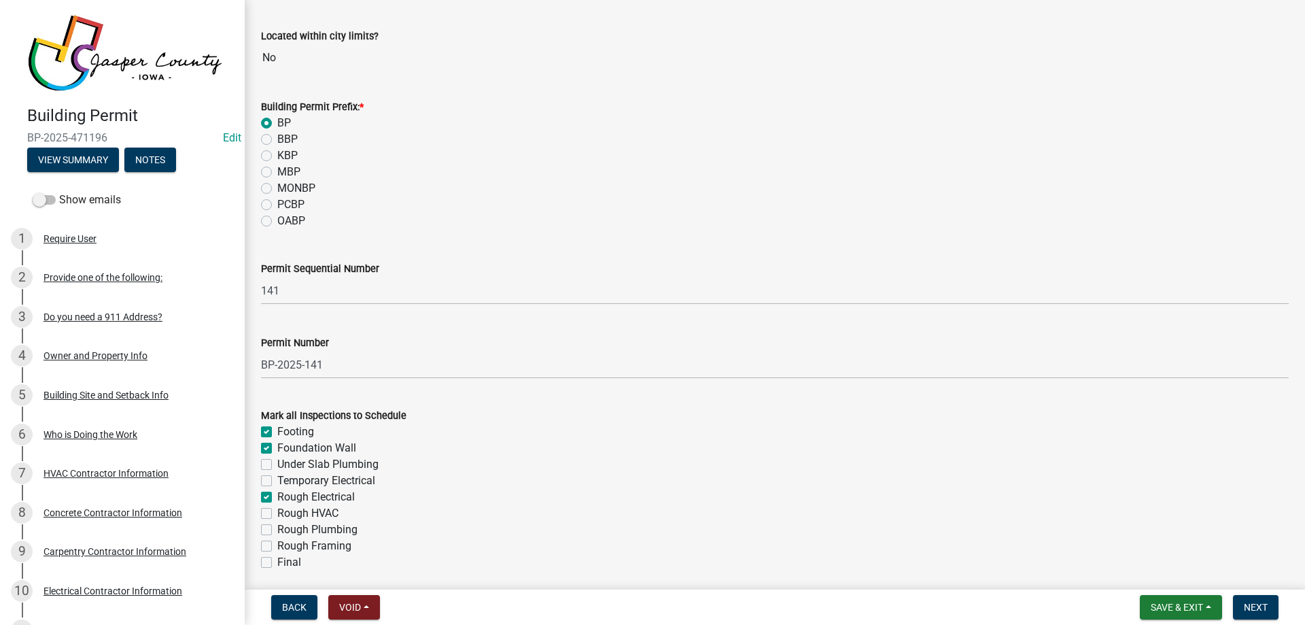
checkbox input "false"
click at [277, 515] on label "Rough HVAC" at bounding box center [307, 513] width 61 height 16
click at [277, 514] on input "Rough HVAC" at bounding box center [281, 509] width 9 height 9
checkbox input "true"
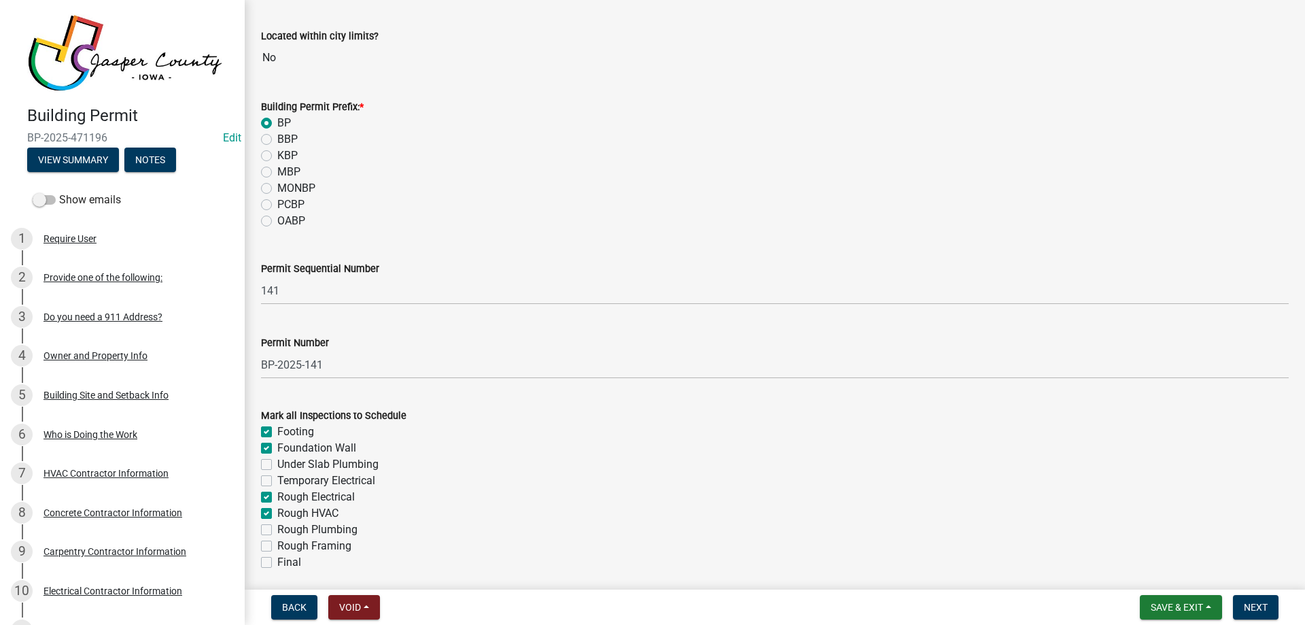
checkbox input "true"
checkbox input "false"
checkbox input "true"
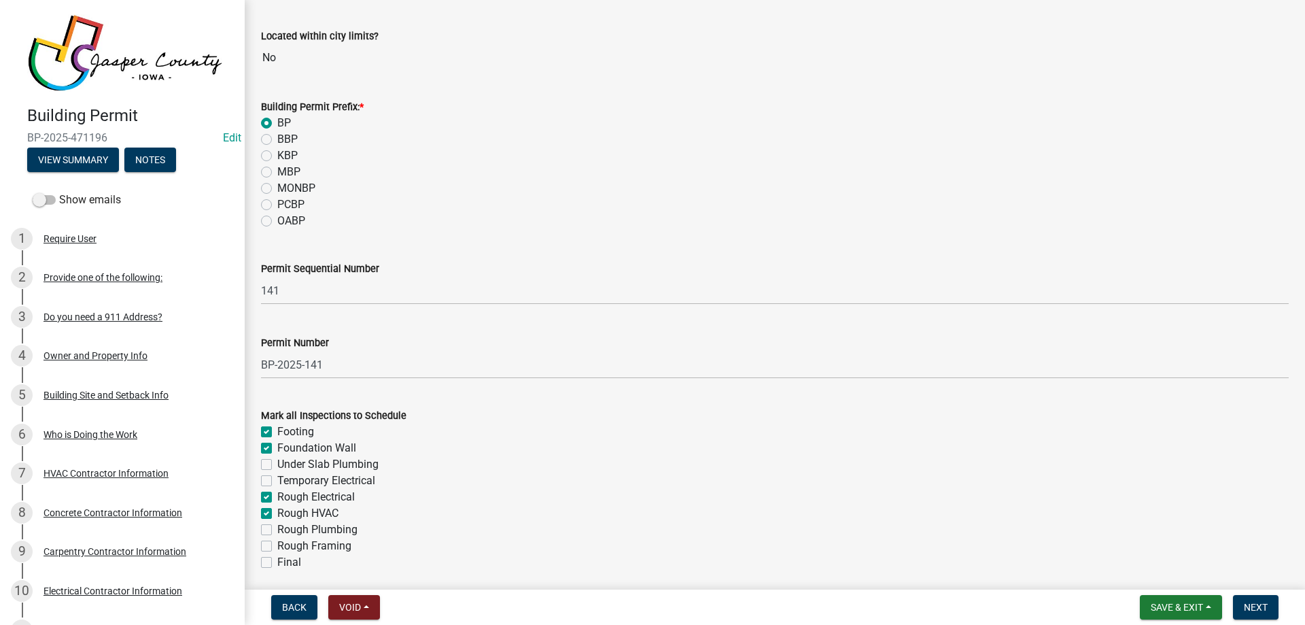
checkbox input "false"
click at [267, 524] on div "Rough Plumbing" at bounding box center [775, 529] width 1028 height 16
click at [277, 533] on label "Rough Plumbing" at bounding box center [317, 529] width 80 height 16
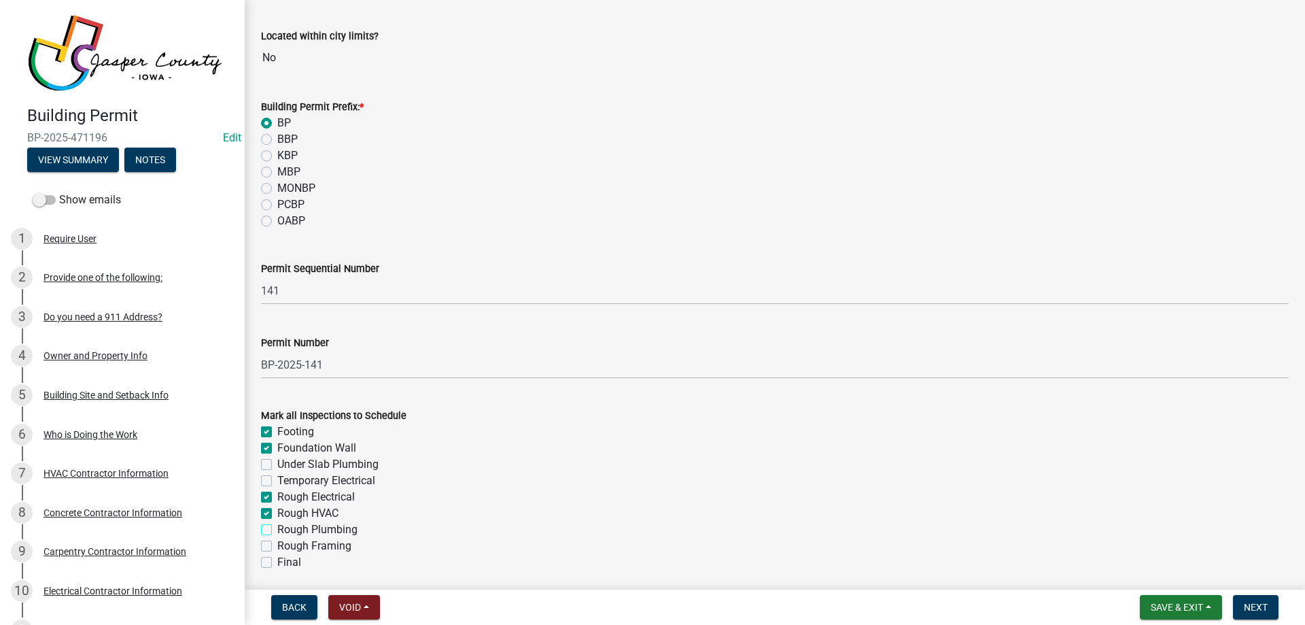
click at [277, 530] on input "Rough Plumbing" at bounding box center [281, 525] width 9 height 9
checkbox input "true"
checkbox input "false"
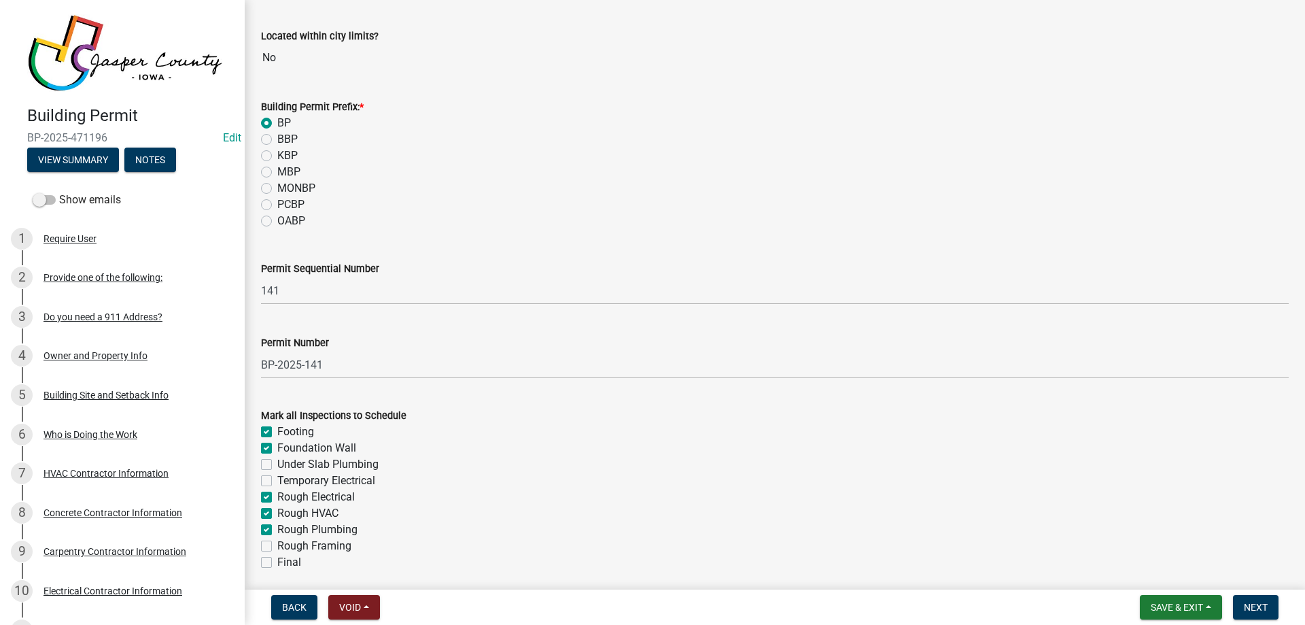
checkbox input "false"
checkbox input "true"
checkbox input "false"
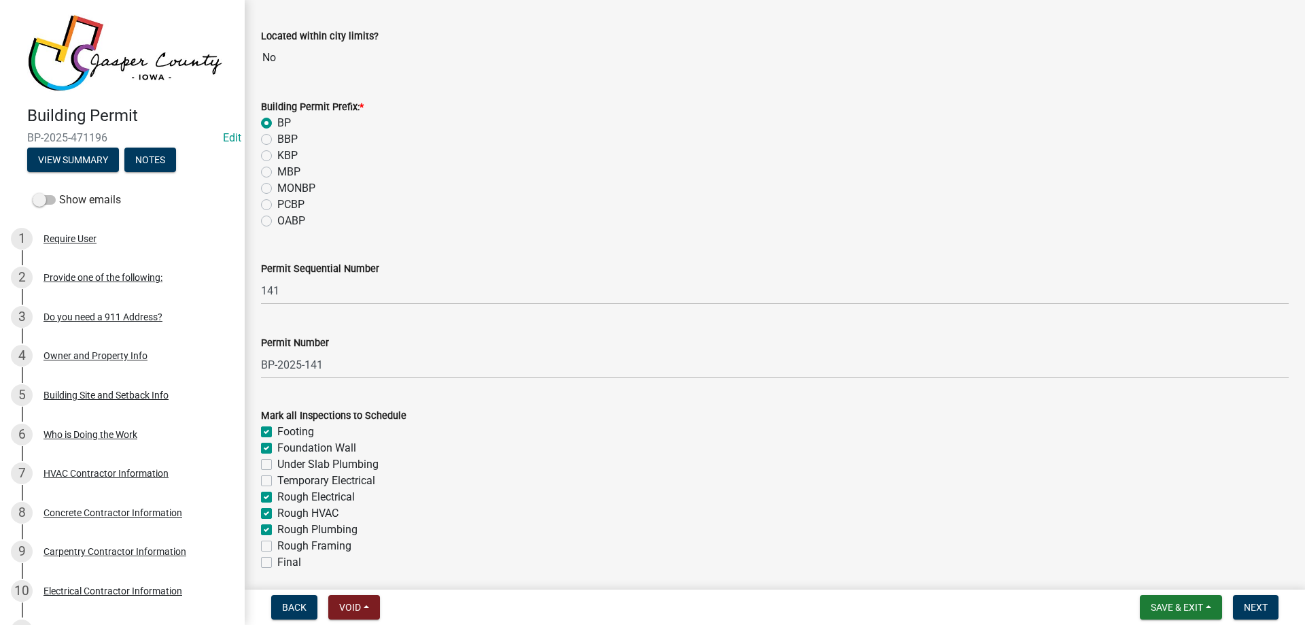
checkbox input "false"
click at [277, 543] on label "Rough Framing" at bounding box center [314, 546] width 74 height 16
click at [277, 543] on input "Rough Framing" at bounding box center [281, 542] width 9 height 9
checkbox input "true"
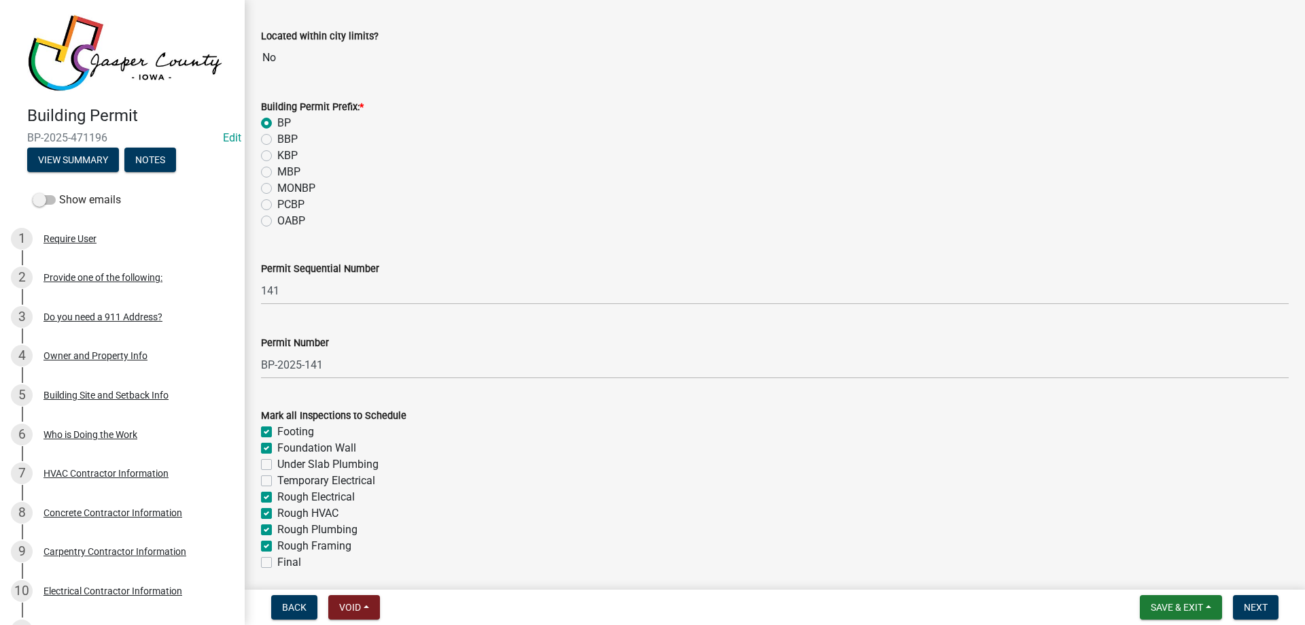
checkbox input "true"
checkbox input "false"
checkbox input "true"
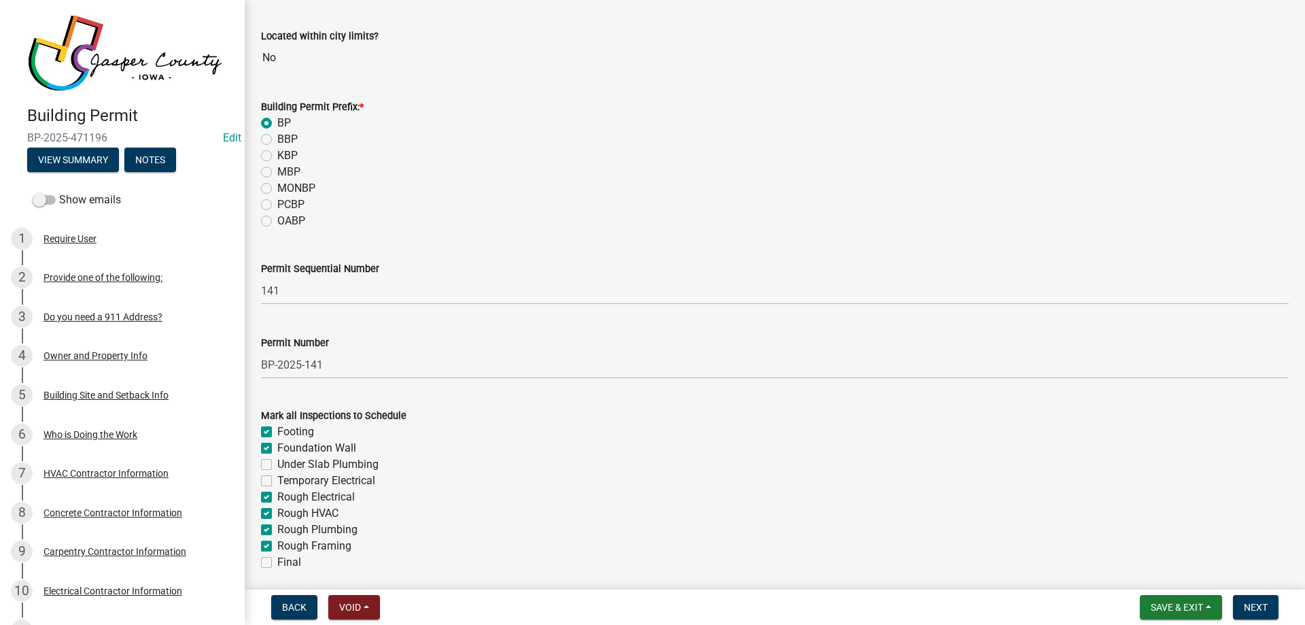
checkbox input "true"
click at [277, 562] on label "Final" at bounding box center [289, 562] width 24 height 16
click at [277, 562] on input "Final" at bounding box center [281, 558] width 9 height 9
checkbox input "true"
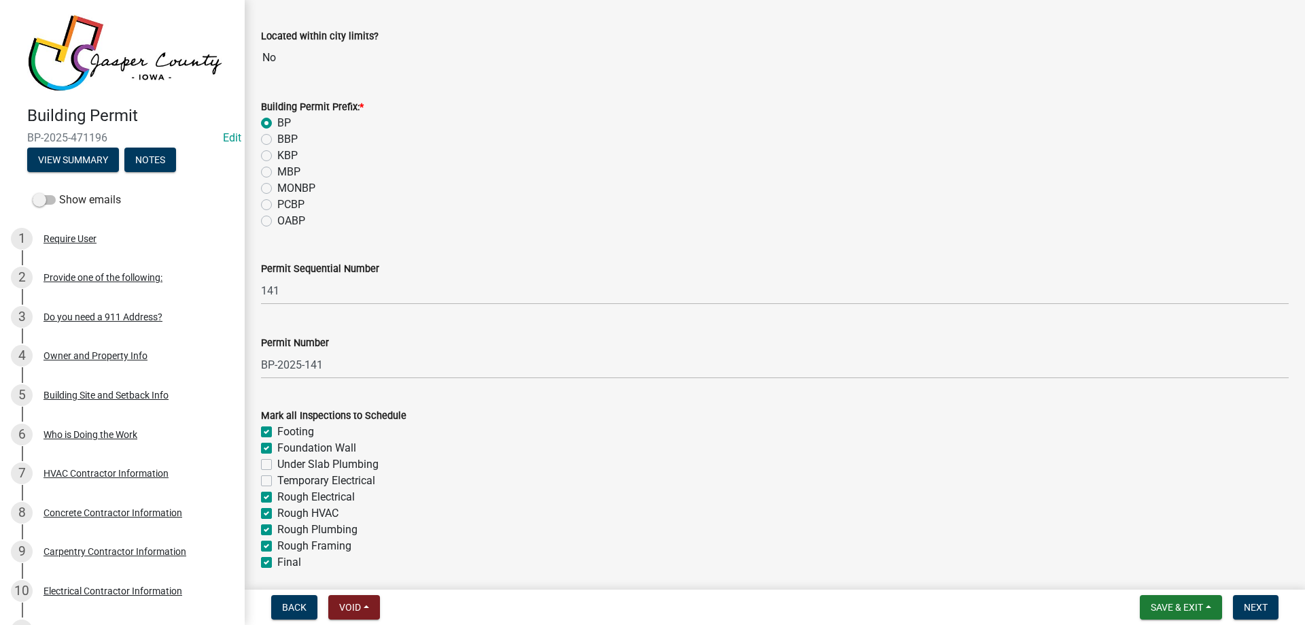
checkbox input "true"
checkbox input "false"
checkbox input "true"
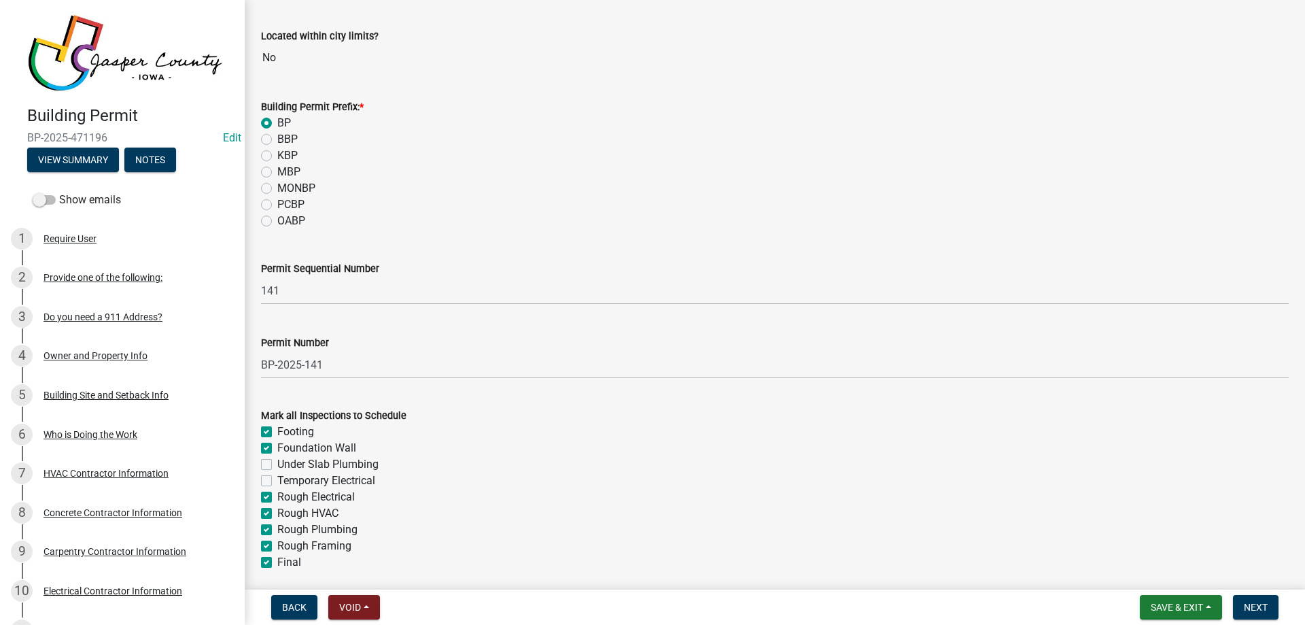
checkbox input "true"
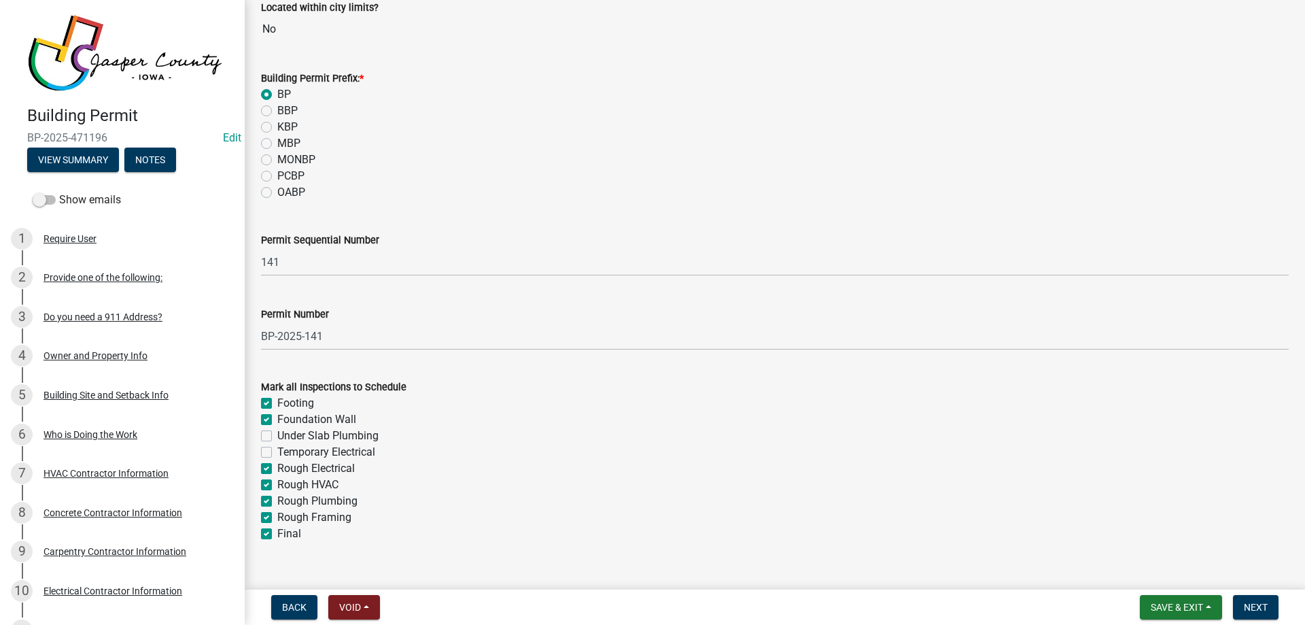
scroll to position [192, 0]
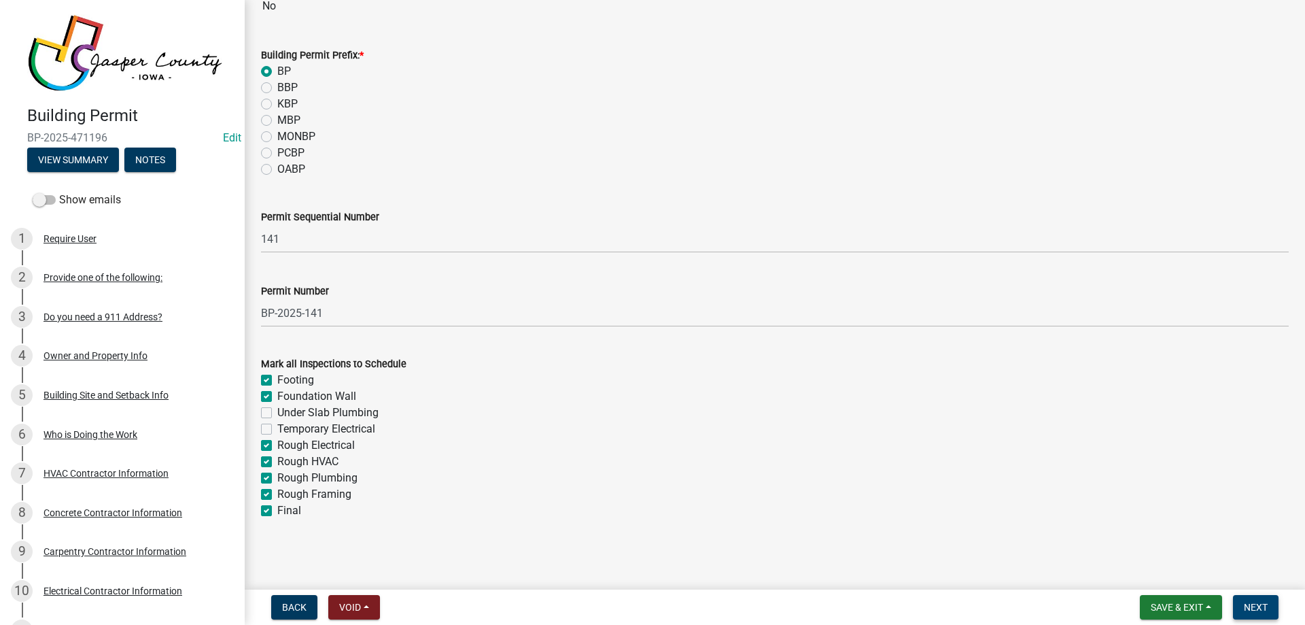
click at [1273, 606] on button "Next" at bounding box center [1256, 607] width 46 height 24
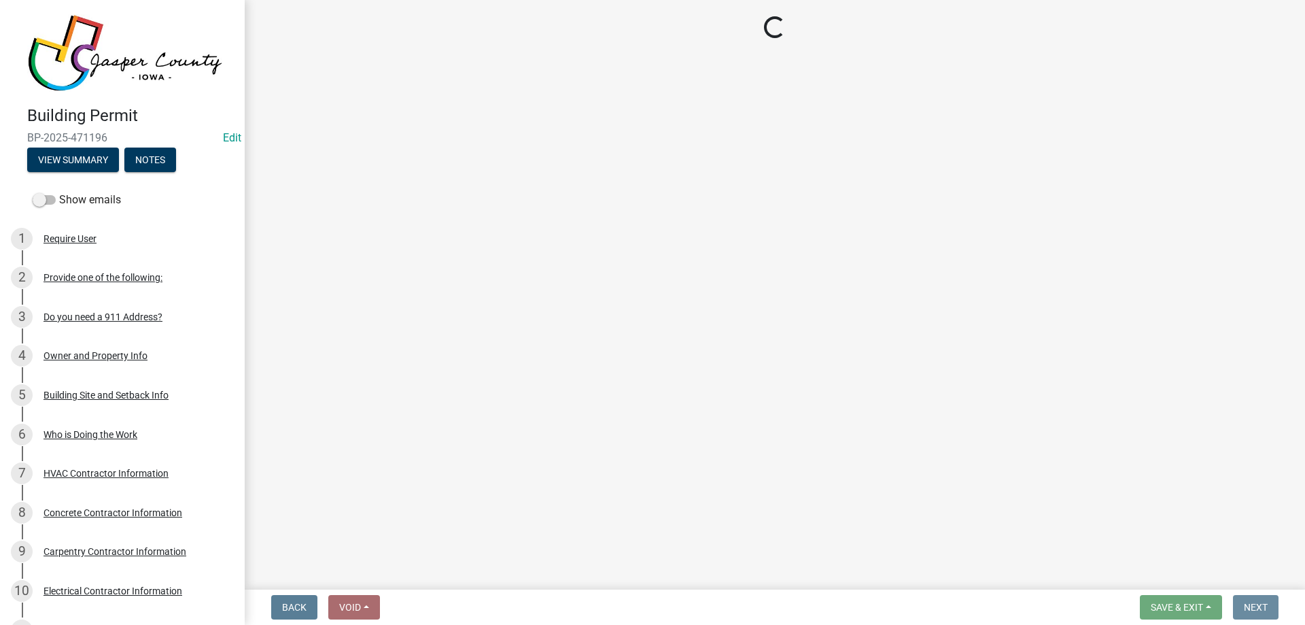
scroll to position [0, 0]
